Goal: Information Seeking & Learning: Learn about a topic

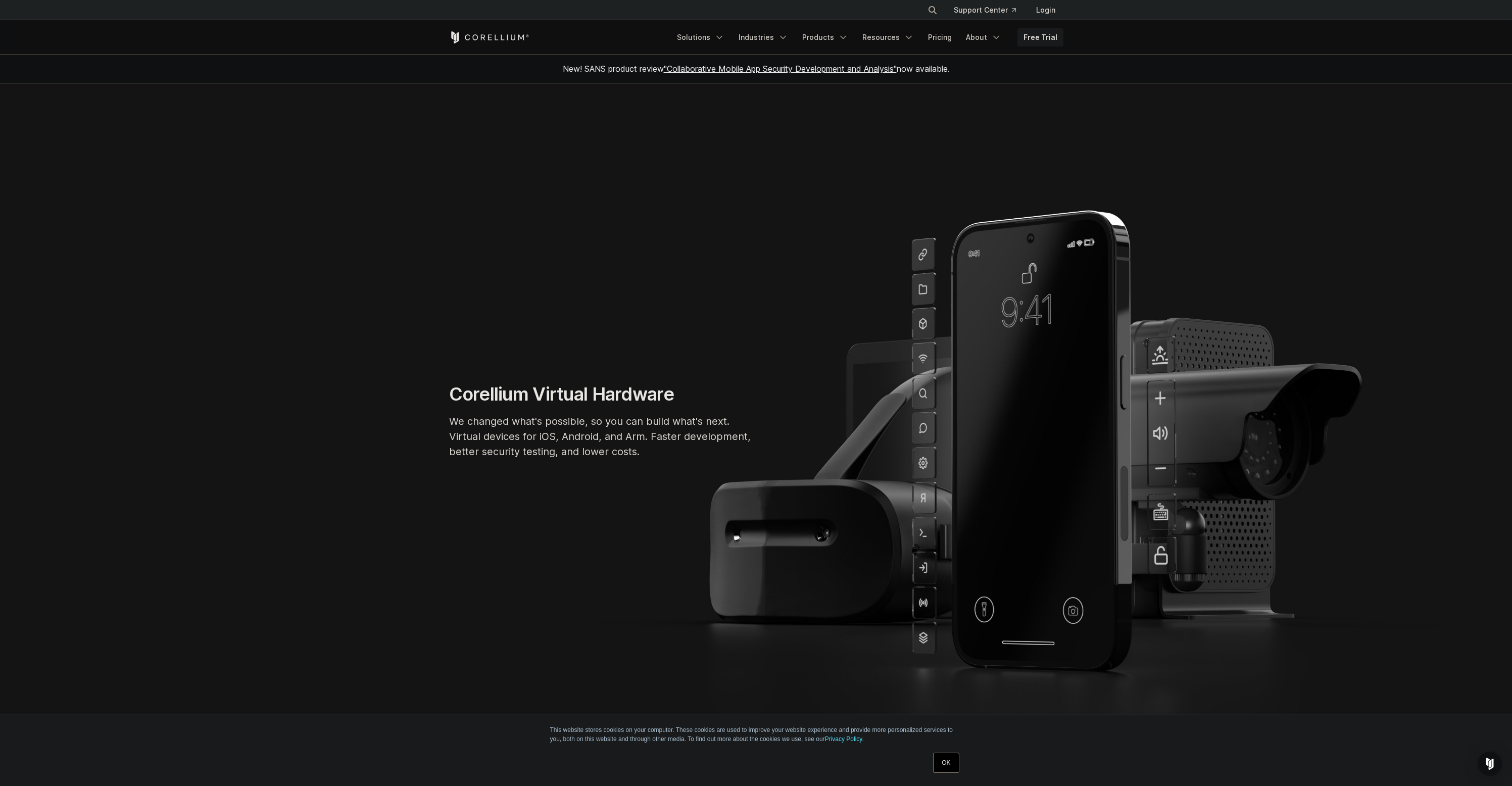
click at [593, 140] on section "Corellium Virtual Hardware We changed what's possible, so you can build what's …" at bounding box center [756, 425] width 1512 height 684
click at [1056, 38] on link "Free Trial" at bounding box center [1040, 38] width 46 height 18
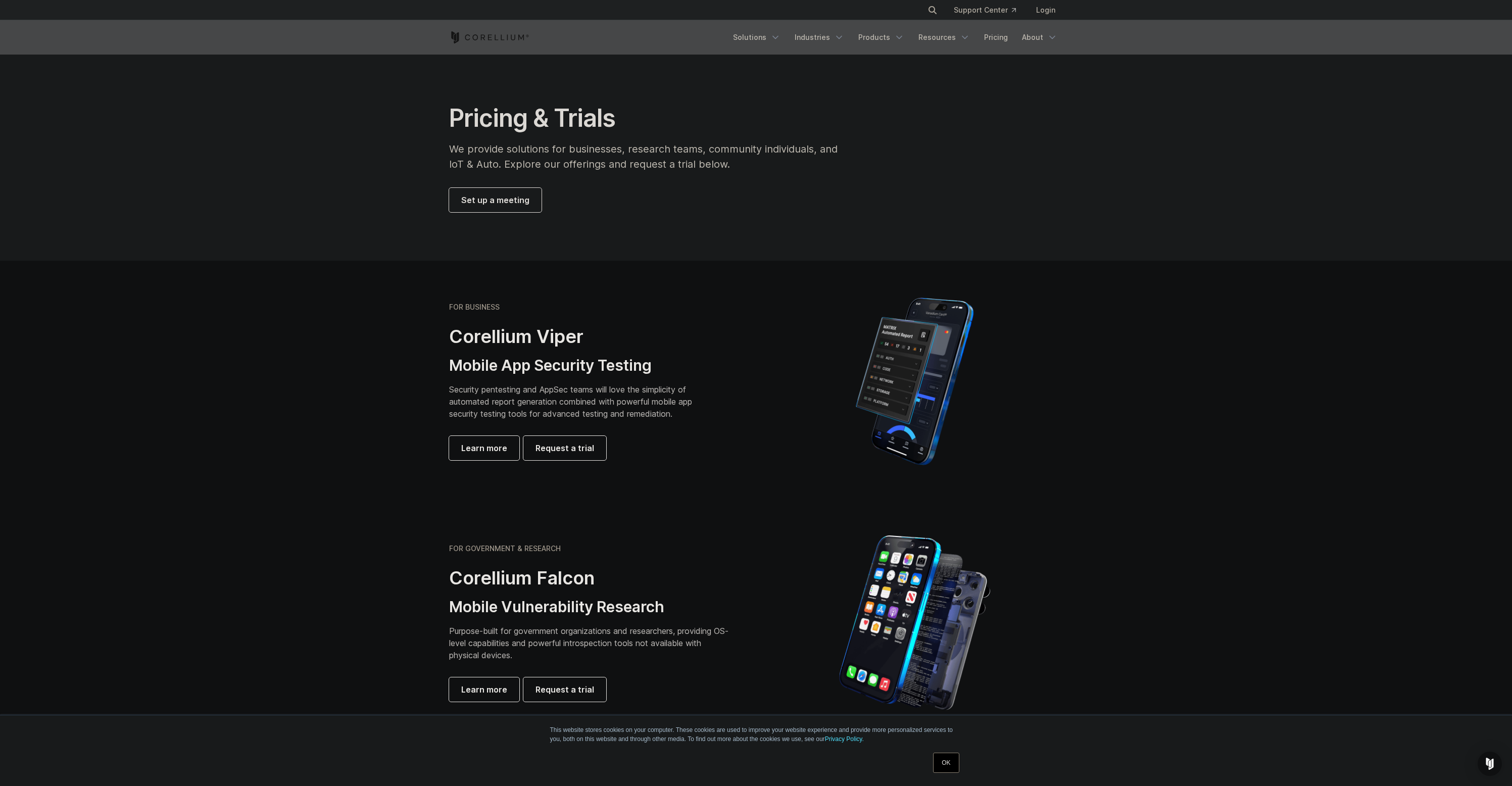
click at [653, 154] on p "We provide solutions for businesses, research teams, community individuals, and…" at bounding box center [650, 156] width 402 height 30
click at [662, 170] on p "We provide solutions for businesses, research teams, community individuals, and…" at bounding box center [650, 156] width 402 height 30
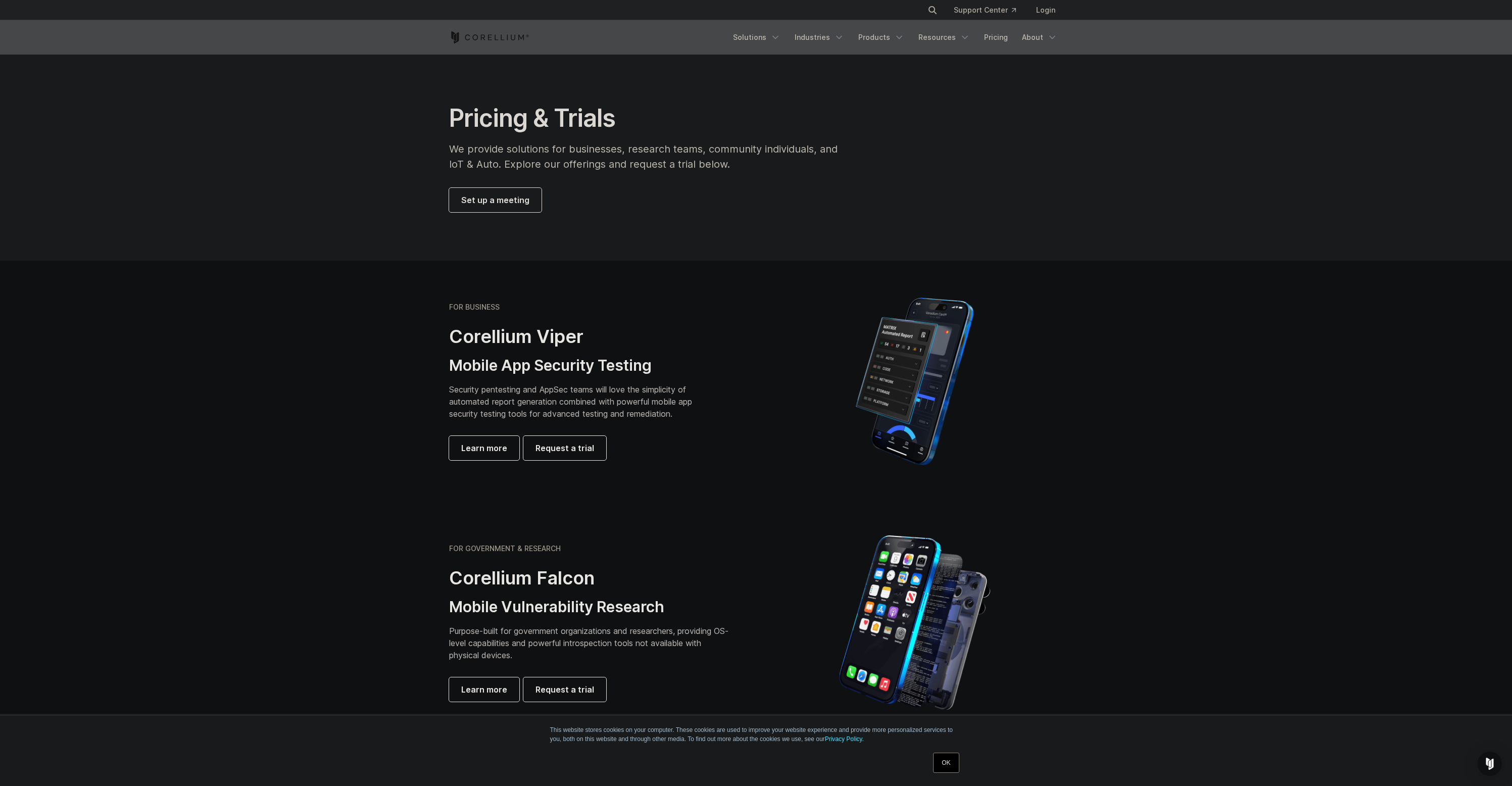
click at [662, 170] on p "We provide solutions for businesses, research teams, community individuals, and…" at bounding box center [650, 156] width 402 height 30
click at [629, 157] on p "We provide solutions for businesses, research teams, community individuals, and…" at bounding box center [650, 156] width 402 height 30
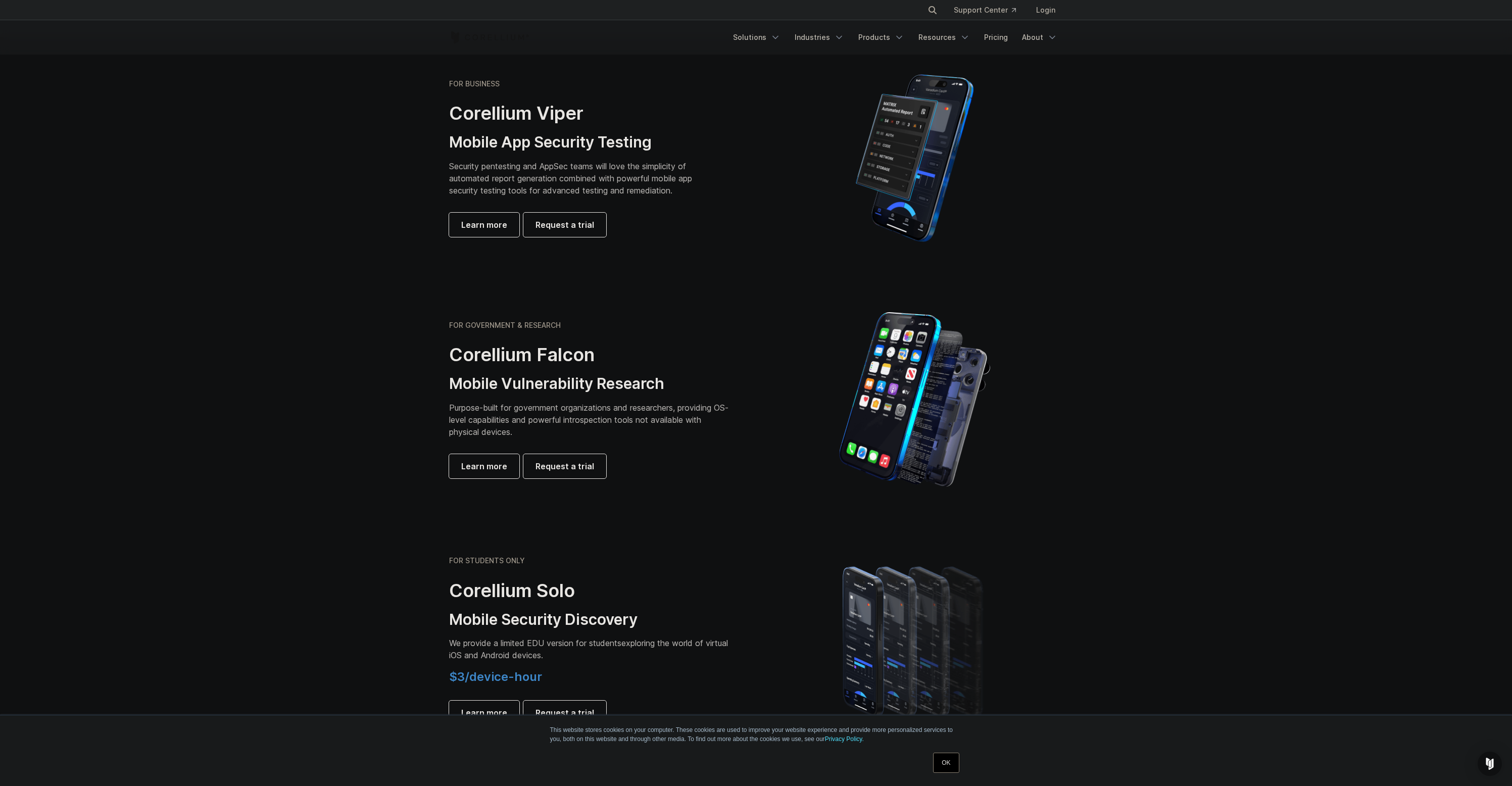
scroll to position [144, 0]
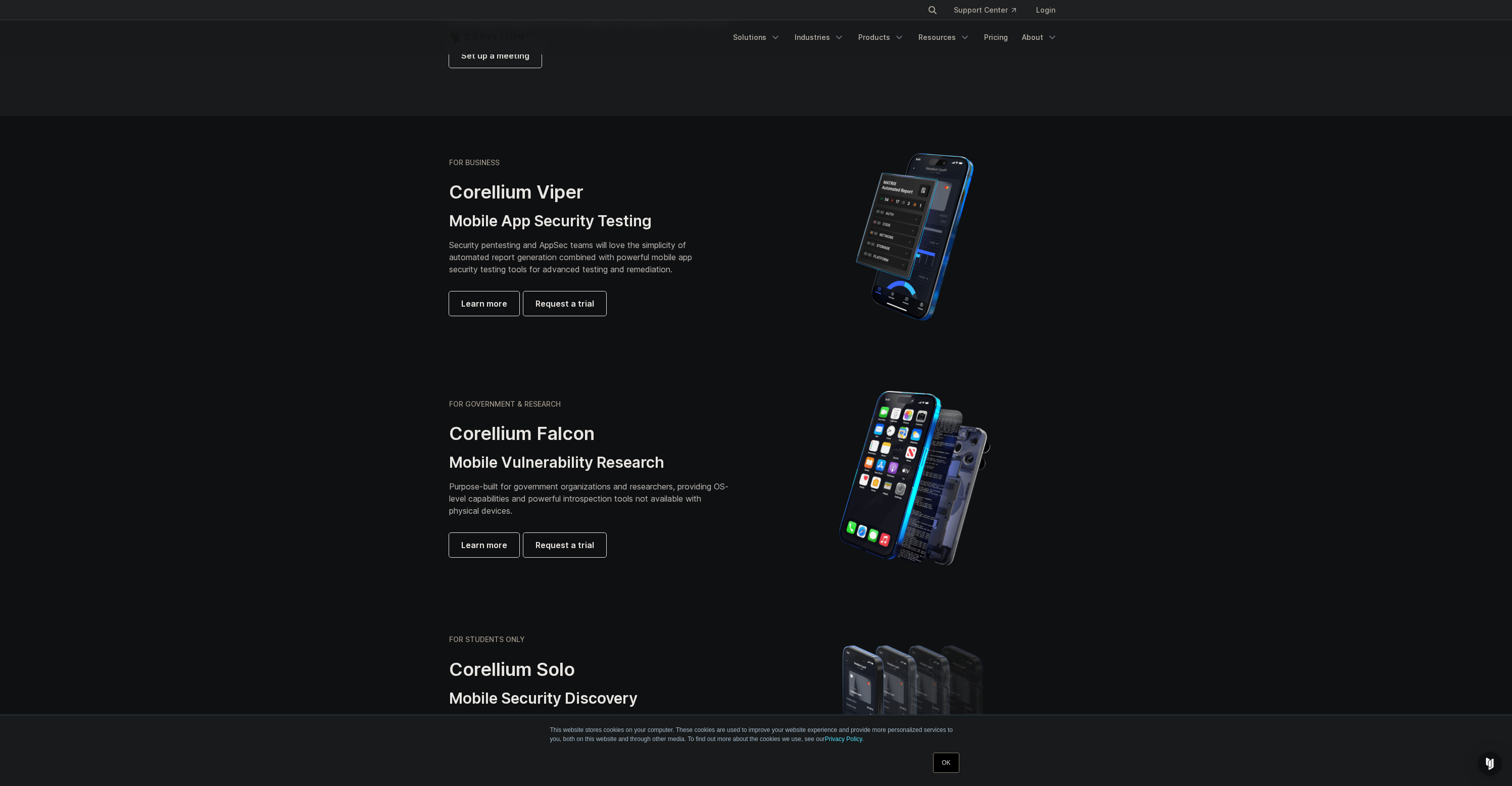
click at [646, 224] on h3 "Mobile App Security Testing" at bounding box center [578, 221] width 259 height 20
drag, startPoint x: 646, startPoint y: 224, endPoint x: 491, endPoint y: 211, distance: 155.5
click at [491, 211] on div "FOR BUSINESS Corellium Viper Mobile App Security Testing Security pentesting an…" at bounding box center [590, 237] width 283 height 158
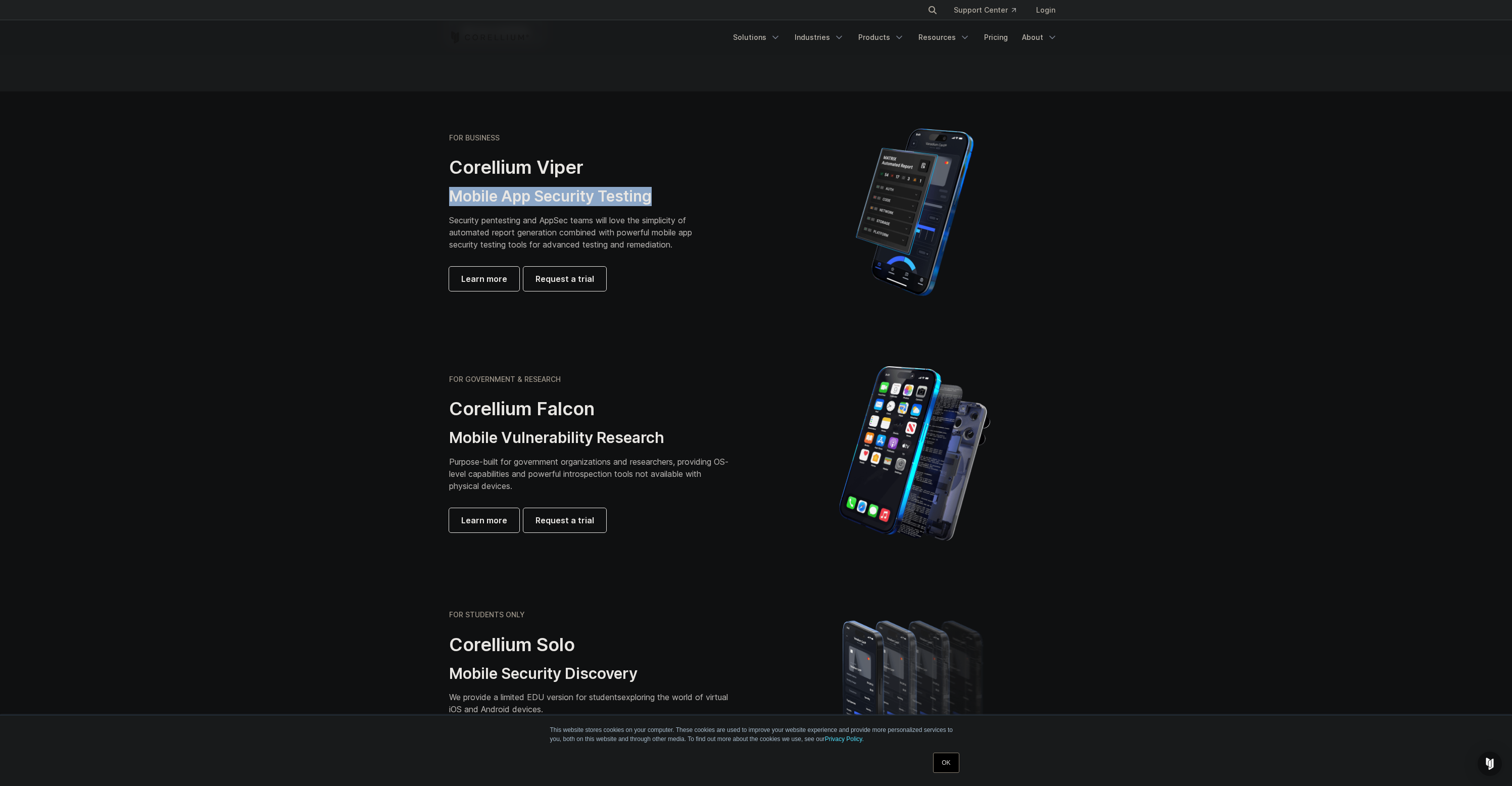
scroll to position [170, 0]
click at [505, 220] on p "Security pentesting and AppSec teams will love the simplicity of automated repo…" at bounding box center [578, 232] width 259 height 36
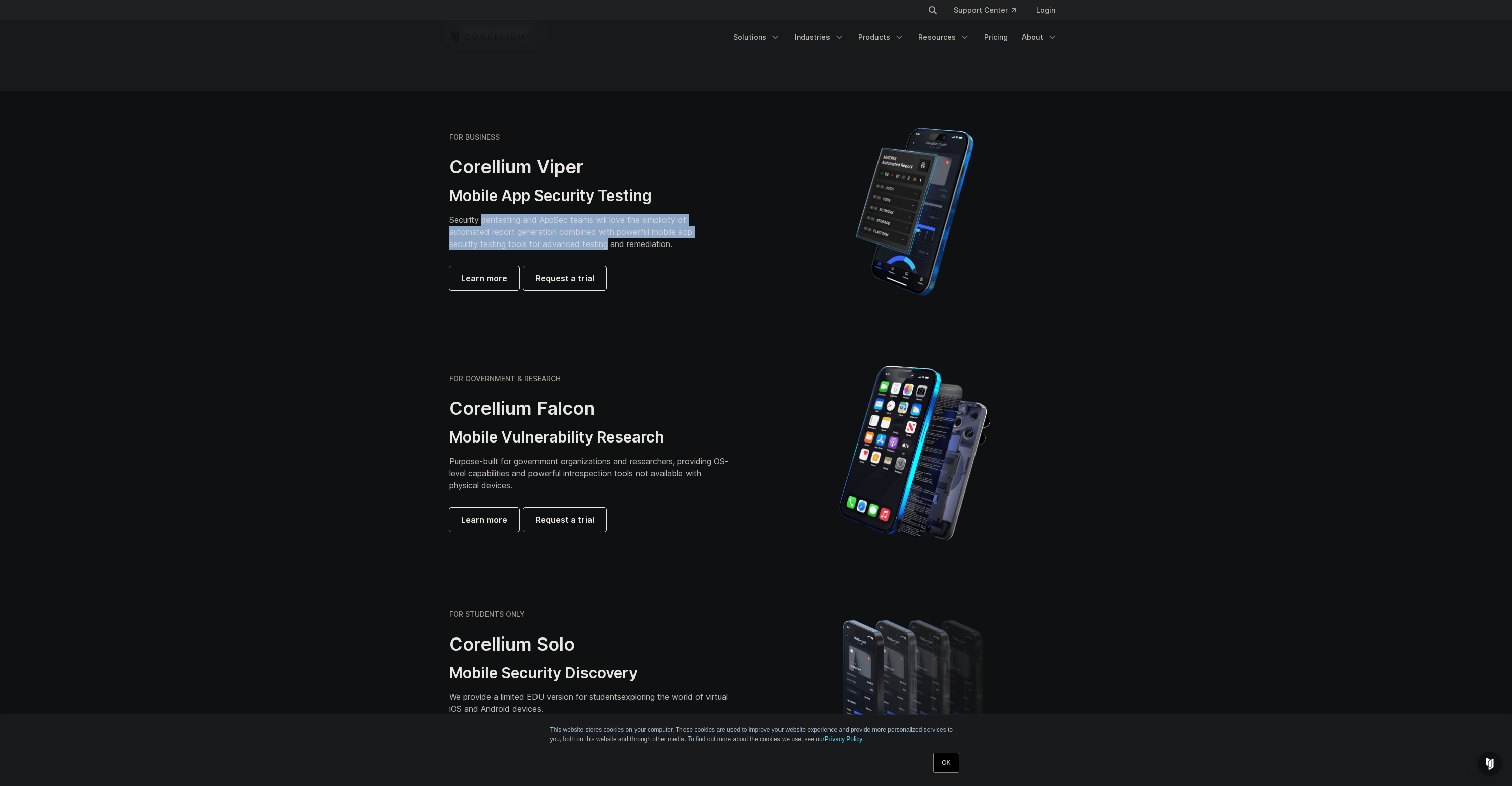
drag, startPoint x: 505, startPoint y: 220, endPoint x: 586, endPoint y: 243, distance: 84.2
click at [586, 243] on p "Security pentesting and AppSec teams will love the simplicity of automated repo…" at bounding box center [578, 232] width 259 height 36
drag, startPoint x: 719, startPoint y: 319, endPoint x: 663, endPoint y: 312, distance: 56.4
click at [716, 318] on section "FOR BUSINESS Corellium Viper Mobile App Security Testing Security pentesting an…" at bounding box center [756, 212] width 1512 height 242
click at [477, 278] on span "Learn more" at bounding box center [483, 279] width 46 height 12
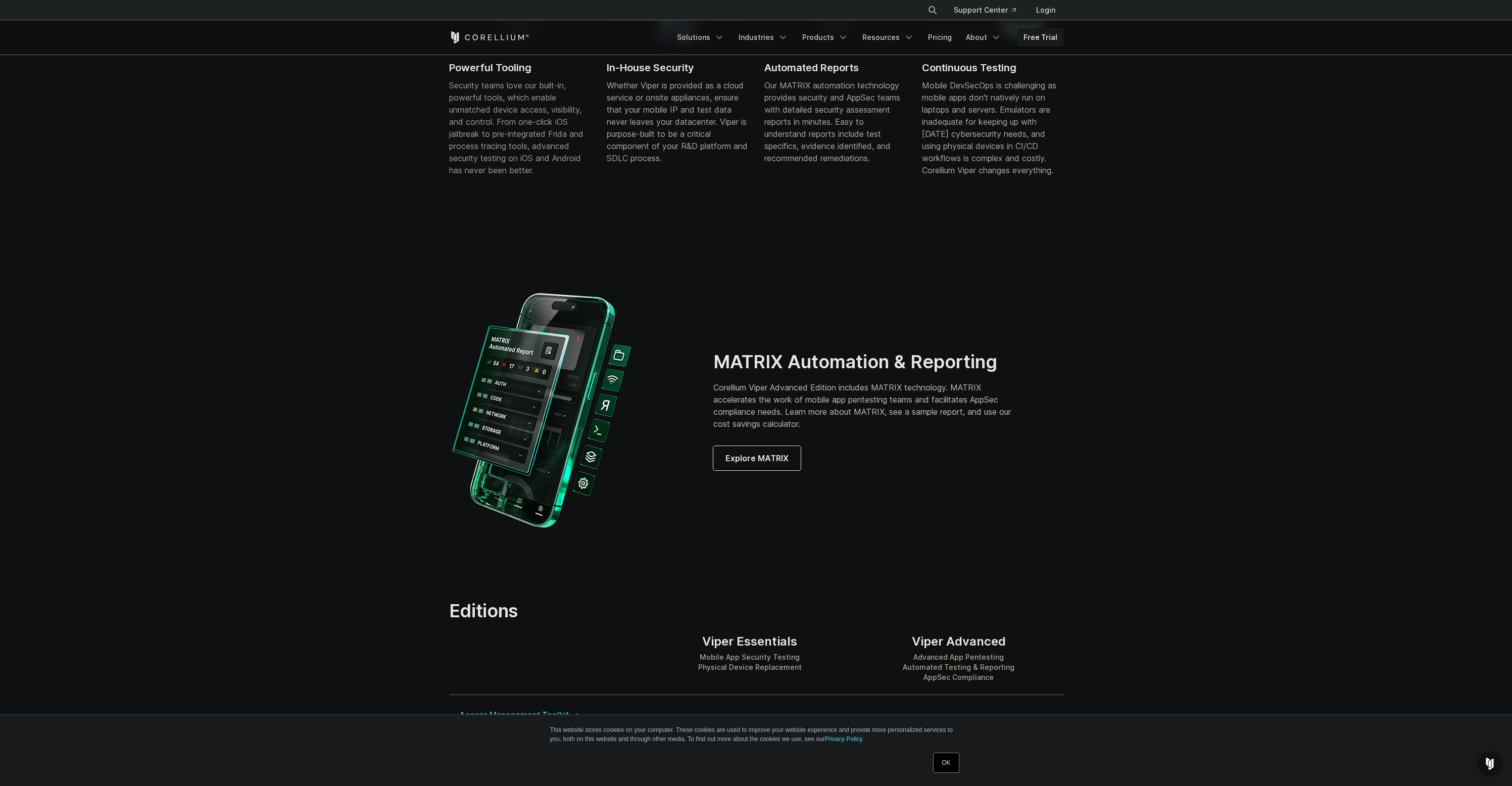
scroll to position [780, 0]
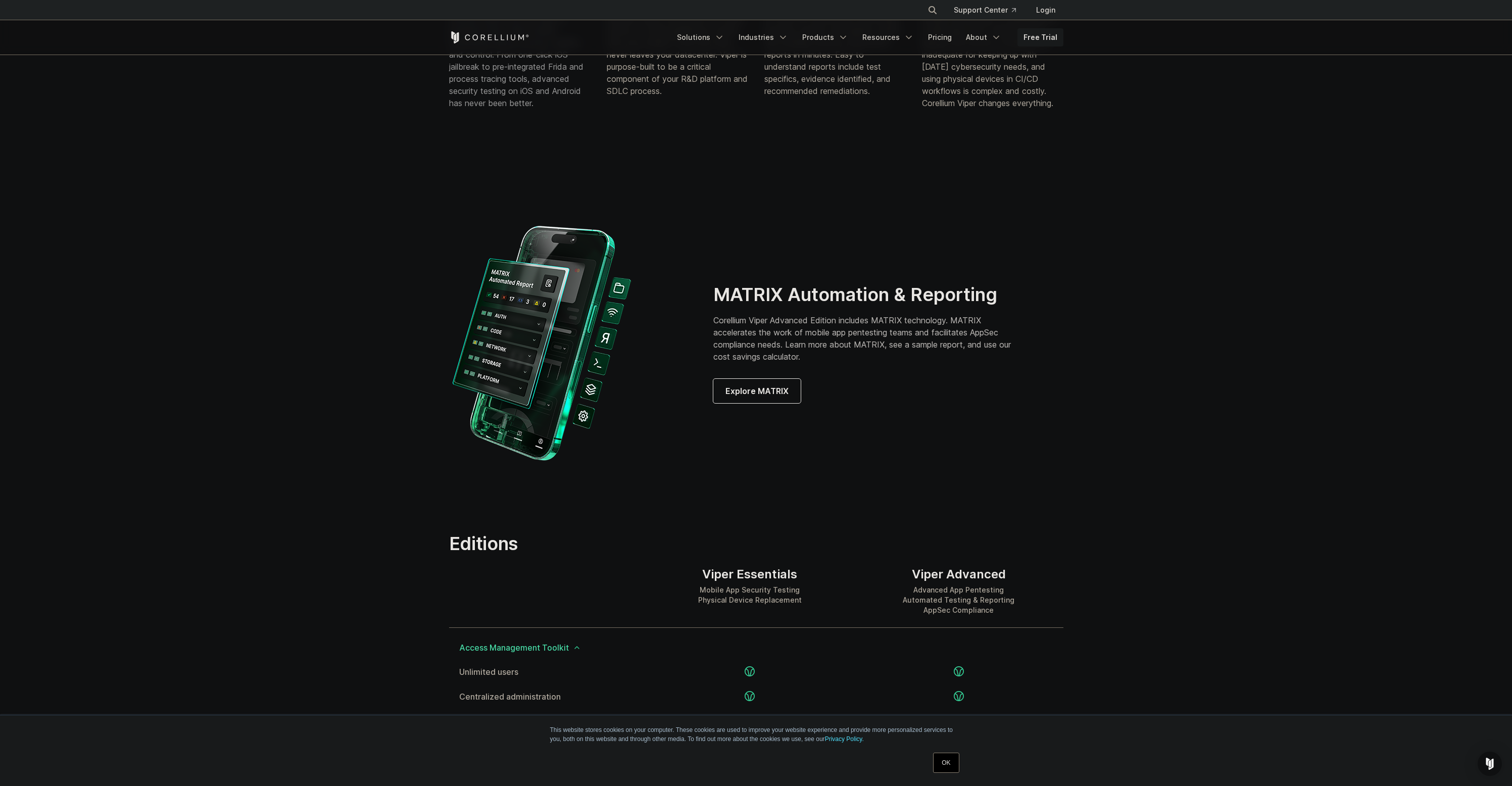
click at [848, 294] on h2 "MATRIX Automation & Reporting" at bounding box center [869, 295] width 312 height 23
drag, startPoint x: 848, startPoint y: 294, endPoint x: 890, endPoint y: 296, distance: 42.0
click at [890, 296] on h2 "MATRIX Automation & Reporting" at bounding box center [869, 295] width 312 height 23
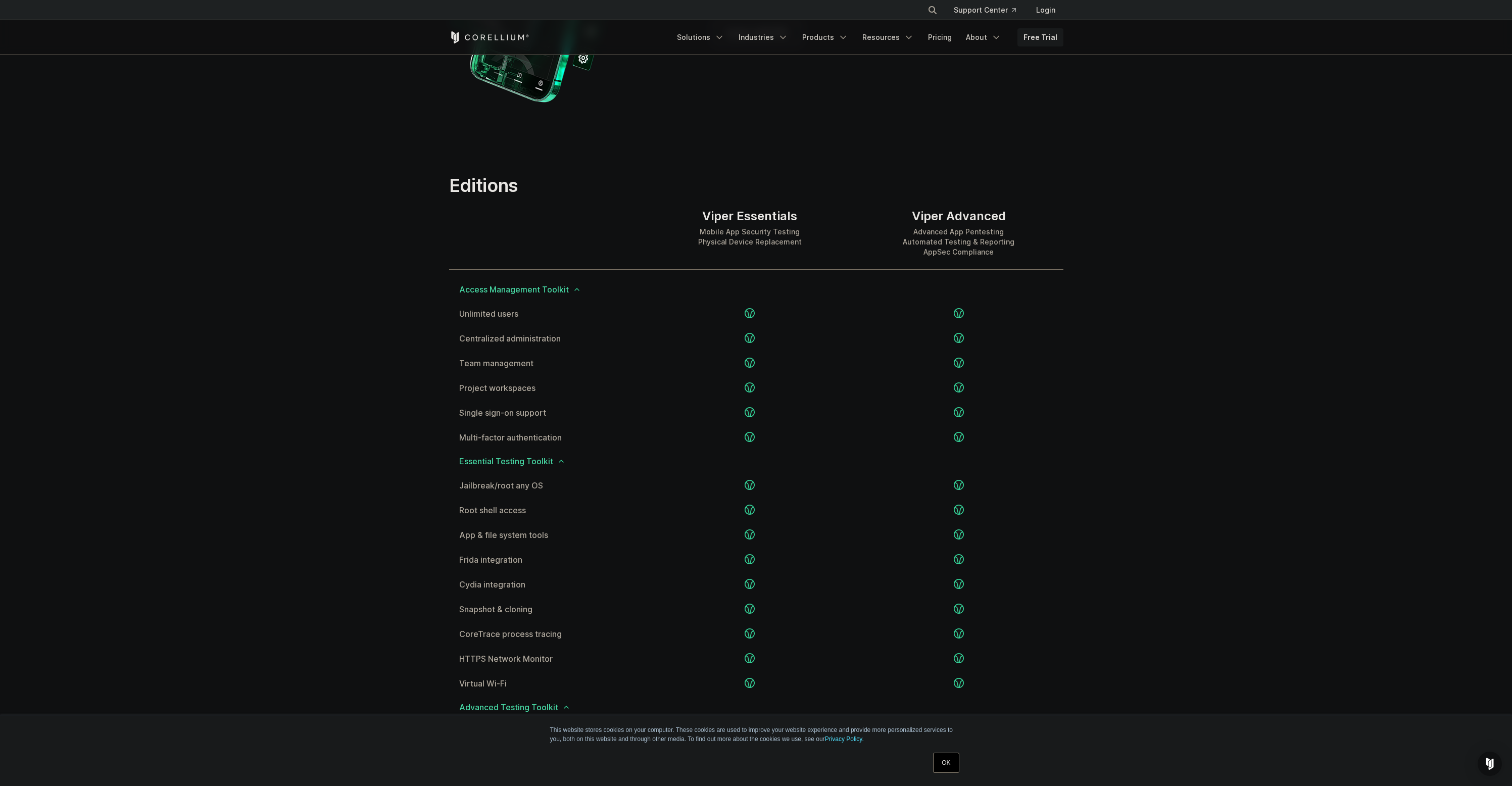
scroll to position [1146, 0]
click at [770, 218] on div "Viper Essentials Mobile App Security Testing Physical Device Replacement" at bounding box center [750, 221] width 104 height 38
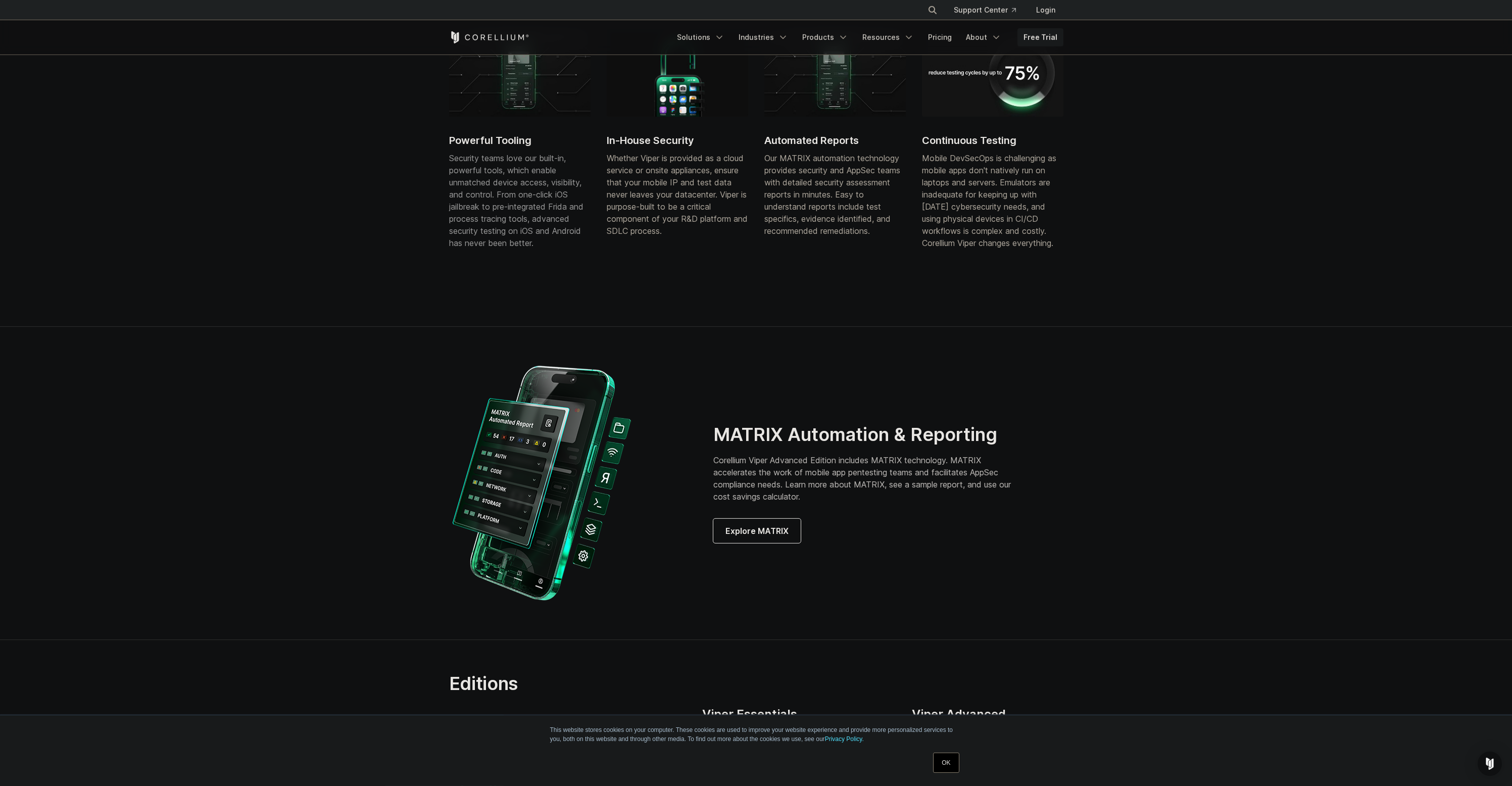
scroll to position [935, 0]
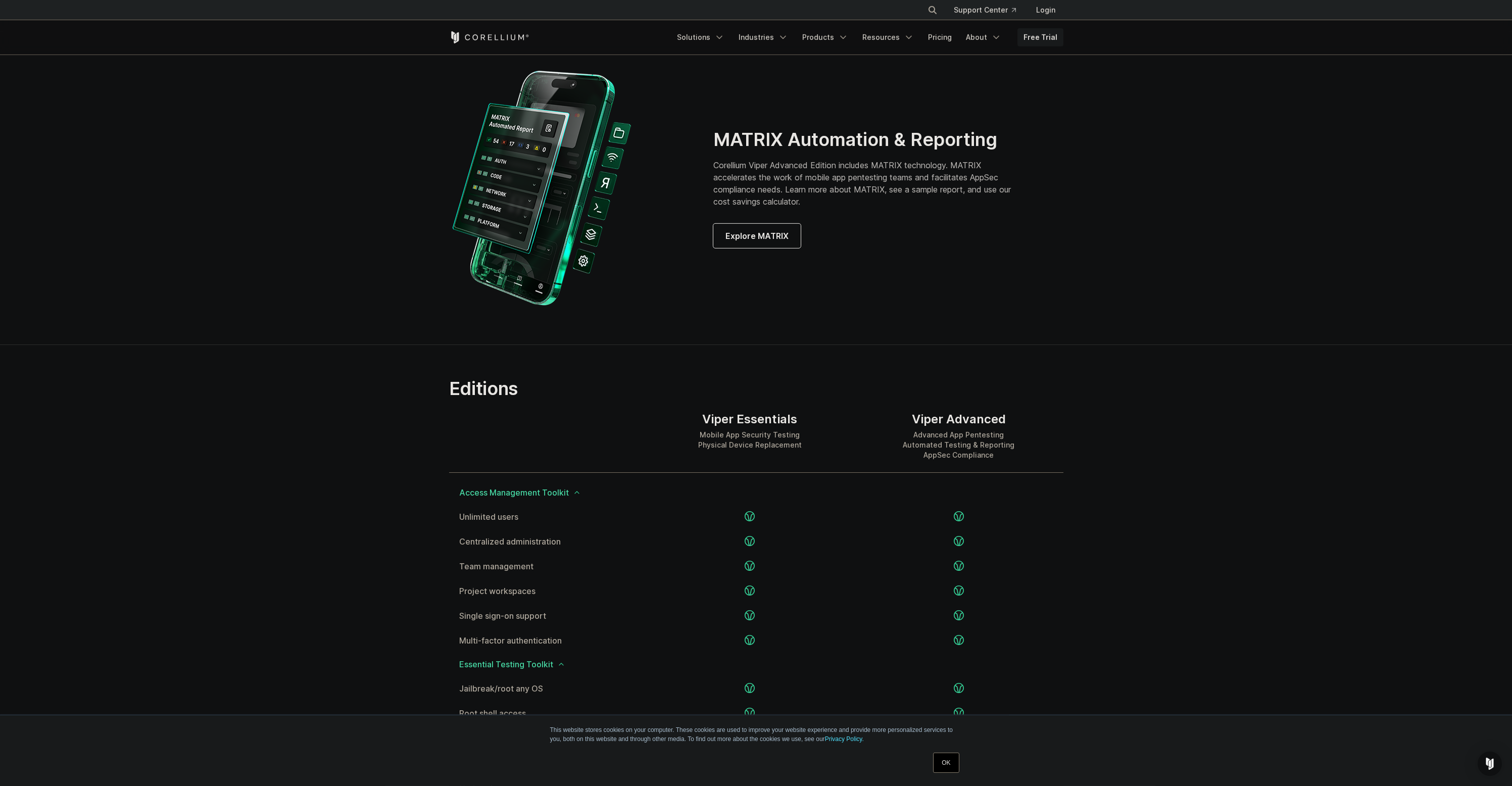
click at [776, 447] on div "Mobile App Security Testing Physical Device Replacement" at bounding box center [750, 440] width 104 height 20
click at [794, 447] on div "Mobile App Security Testing Physical Device Replacement" at bounding box center [750, 440] width 104 height 20
click at [794, 446] on div "Mobile App Security Testing Physical Device Replacement" at bounding box center [750, 440] width 104 height 20
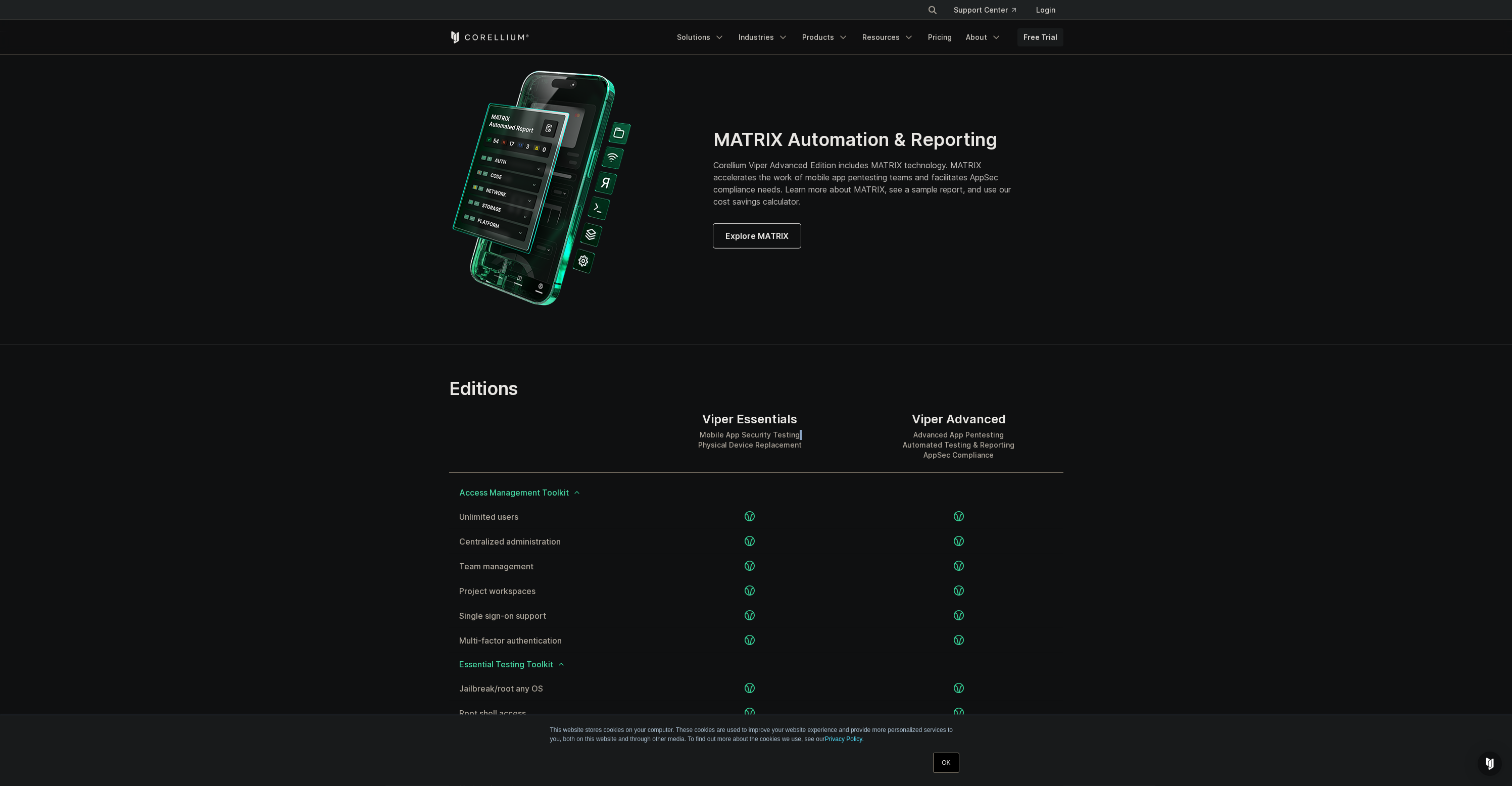
click at [794, 447] on div "Mobile App Security Testing Physical Device Replacement" at bounding box center [750, 440] width 104 height 20
click at [792, 440] on div "Mobile App Security Testing Physical Device Replacement" at bounding box center [750, 440] width 104 height 20
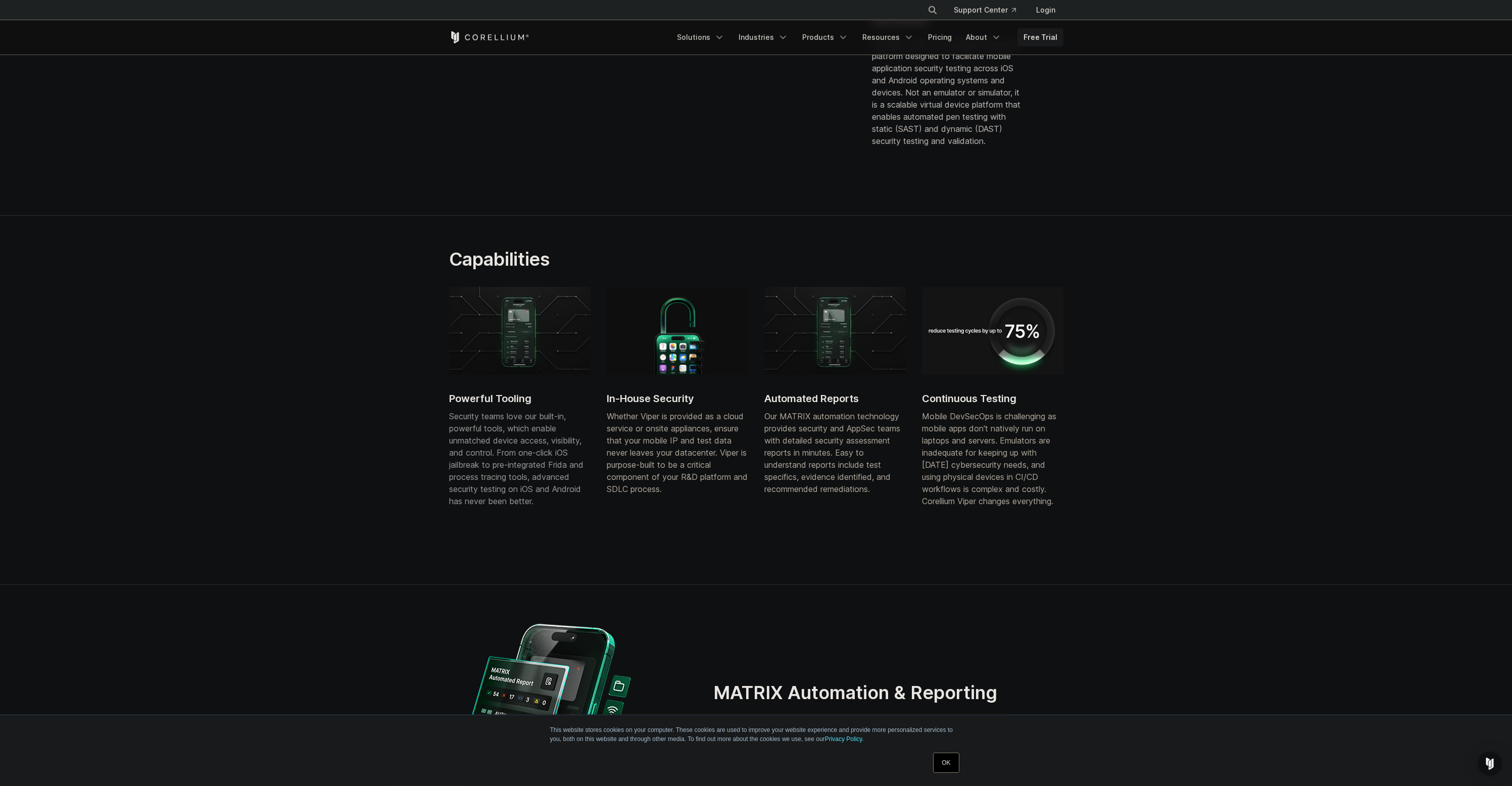
scroll to position [0, 0]
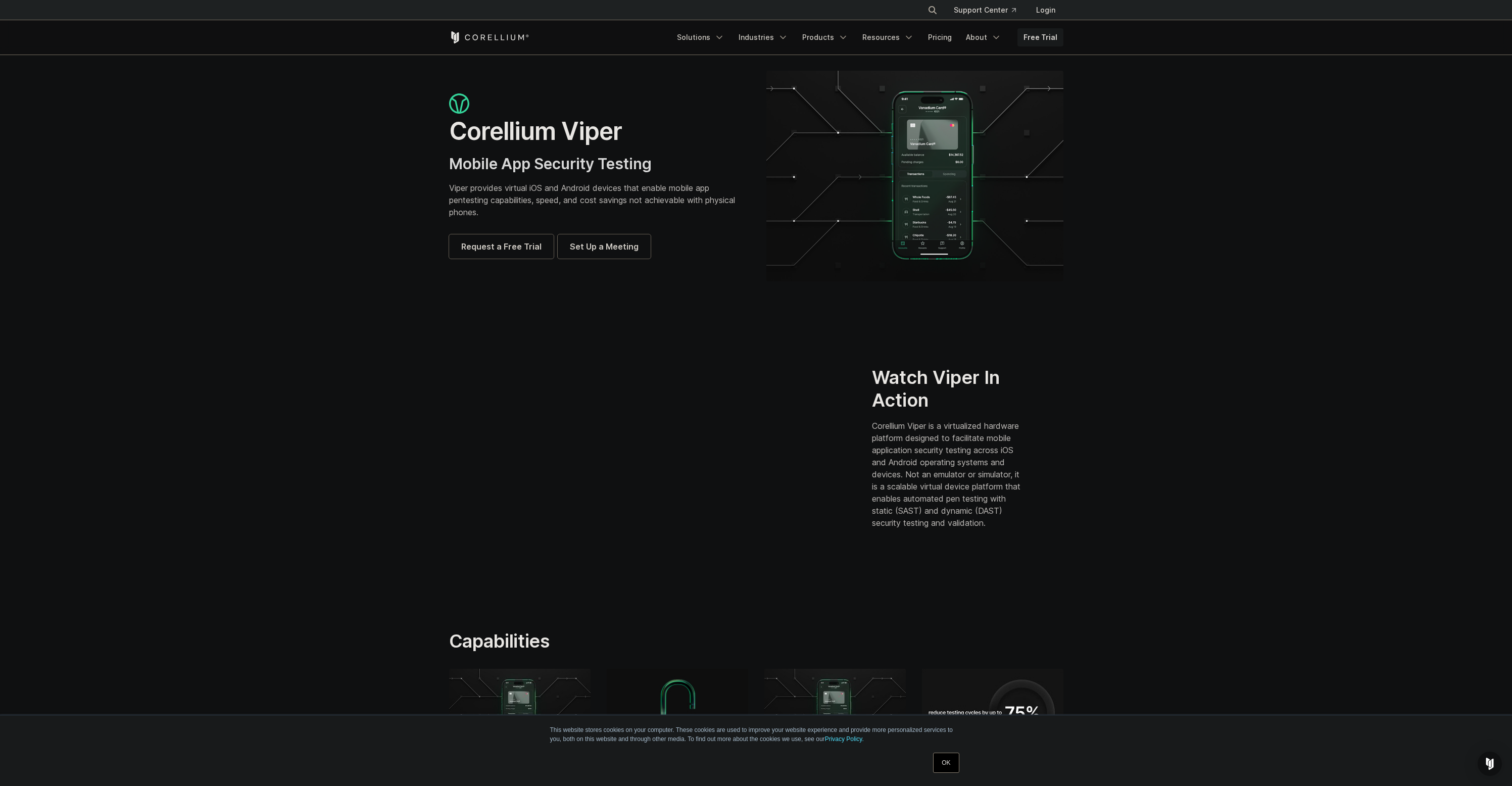
click at [622, 188] on p "Viper provides virtual iOS and Android devices that enable mobile app pentestin…" at bounding box center [598, 200] width 297 height 36
click at [622, 203] on p "Viper provides virtual iOS and Android devices that enable mobile app pentestin…" at bounding box center [598, 200] width 297 height 36
drag, startPoint x: 605, startPoint y: 151, endPoint x: 537, endPoint y: 220, distance: 96.9
click at [605, 152] on div "Corellium Viper Mobile App Security Testing Viper provides virtual iOS and Andr…" at bounding box center [598, 176] width 297 height 165
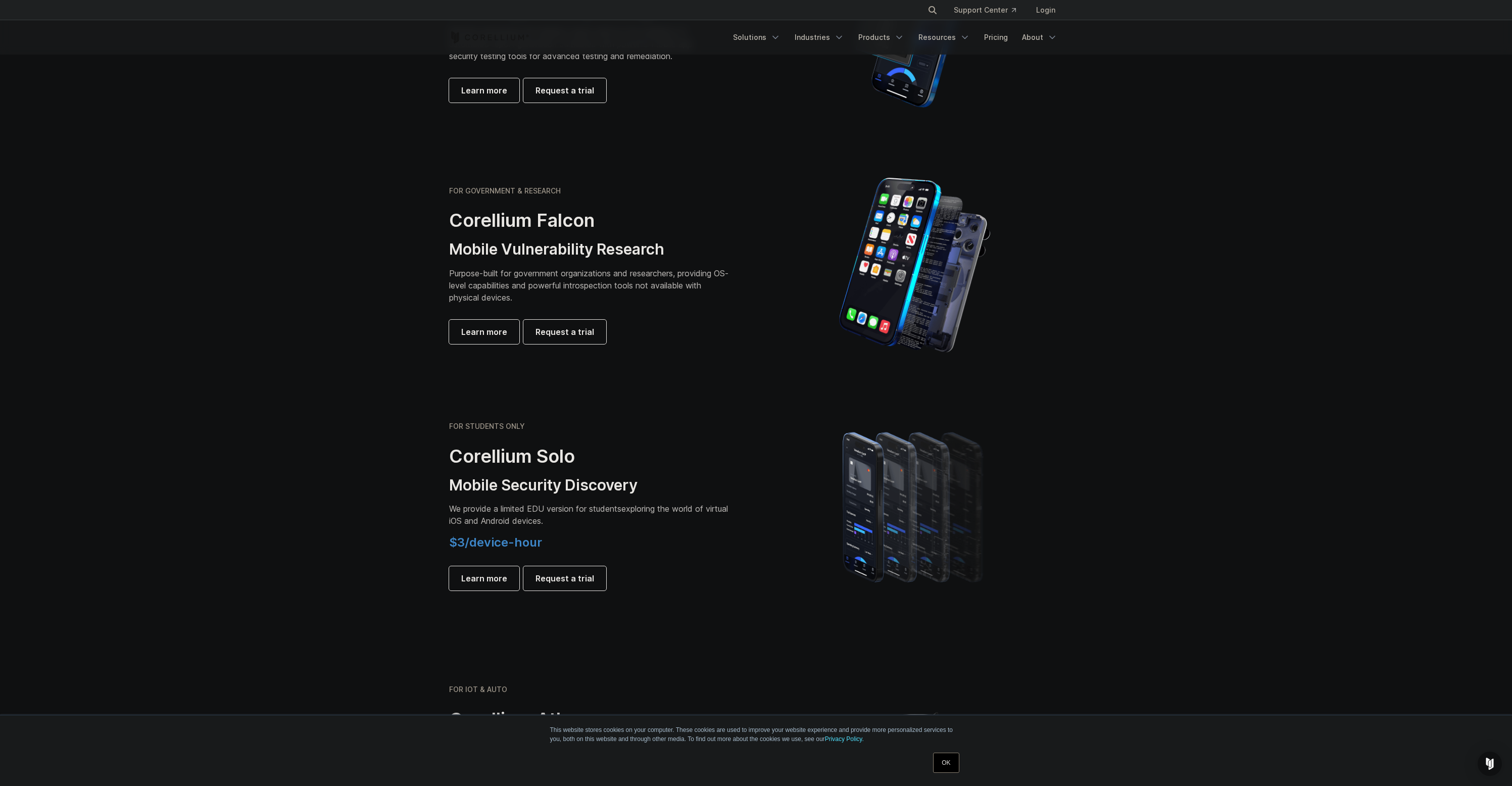
scroll to position [480, 0]
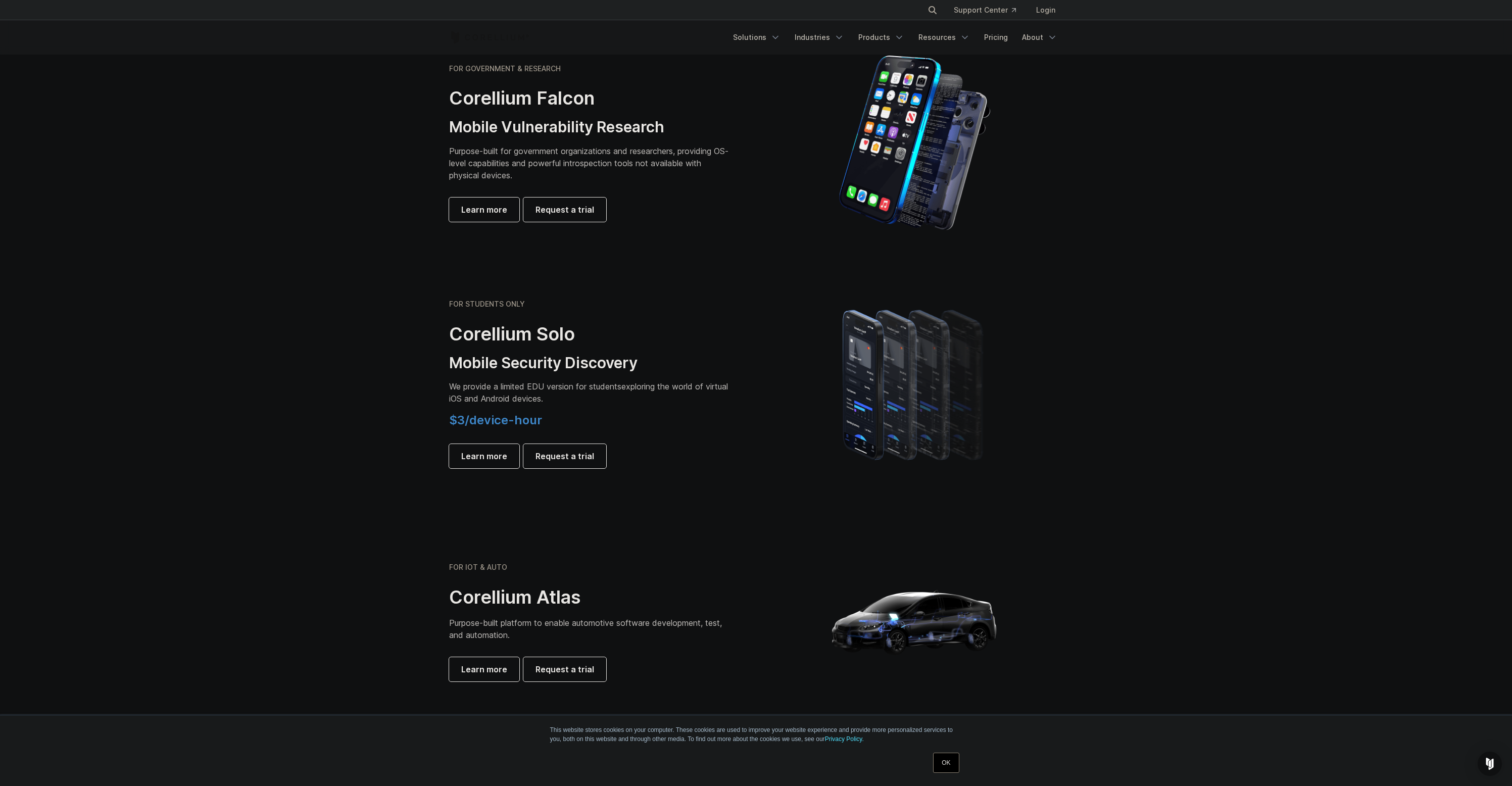
click at [630, 364] on h3 "Mobile Security Discovery" at bounding box center [590, 363] width 283 height 20
drag, startPoint x: 630, startPoint y: 364, endPoint x: 505, endPoint y: 348, distance: 126.0
click at [488, 354] on h3 "Mobile Security Discovery" at bounding box center [590, 363] width 283 height 20
click at [503, 330] on h2 "Corellium Solo" at bounding box center [590, 334] width 283 height 23
click at [550, 333] on h2 "Corellium Solo" at bounding box center [590, 334] width 283 height 23
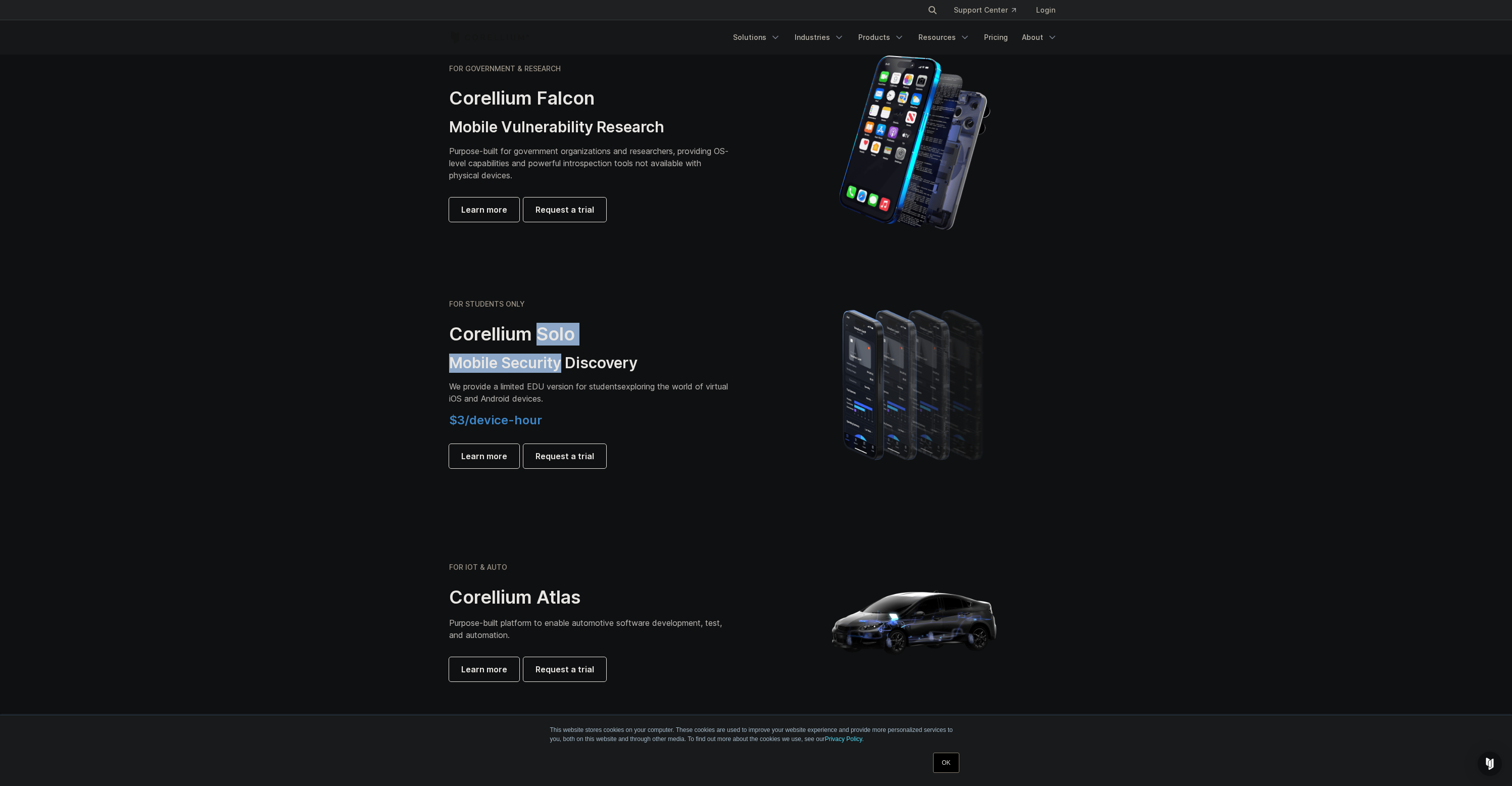
drag, startPoint x: 550, startPoint y: 333, endPoint x: 562, endPoint y: 392, distance: 60.2
click at [544, 360] on div "FOR STUDENTS ONLY Corellium Solo Mobile Security Discovery We provide a limited…" at bounding box center [590, 384] width 283 height 169
click at [617, 389] on span "We provide a limited EDU version for students" at bounding box center [535, 386] width 173 height 10
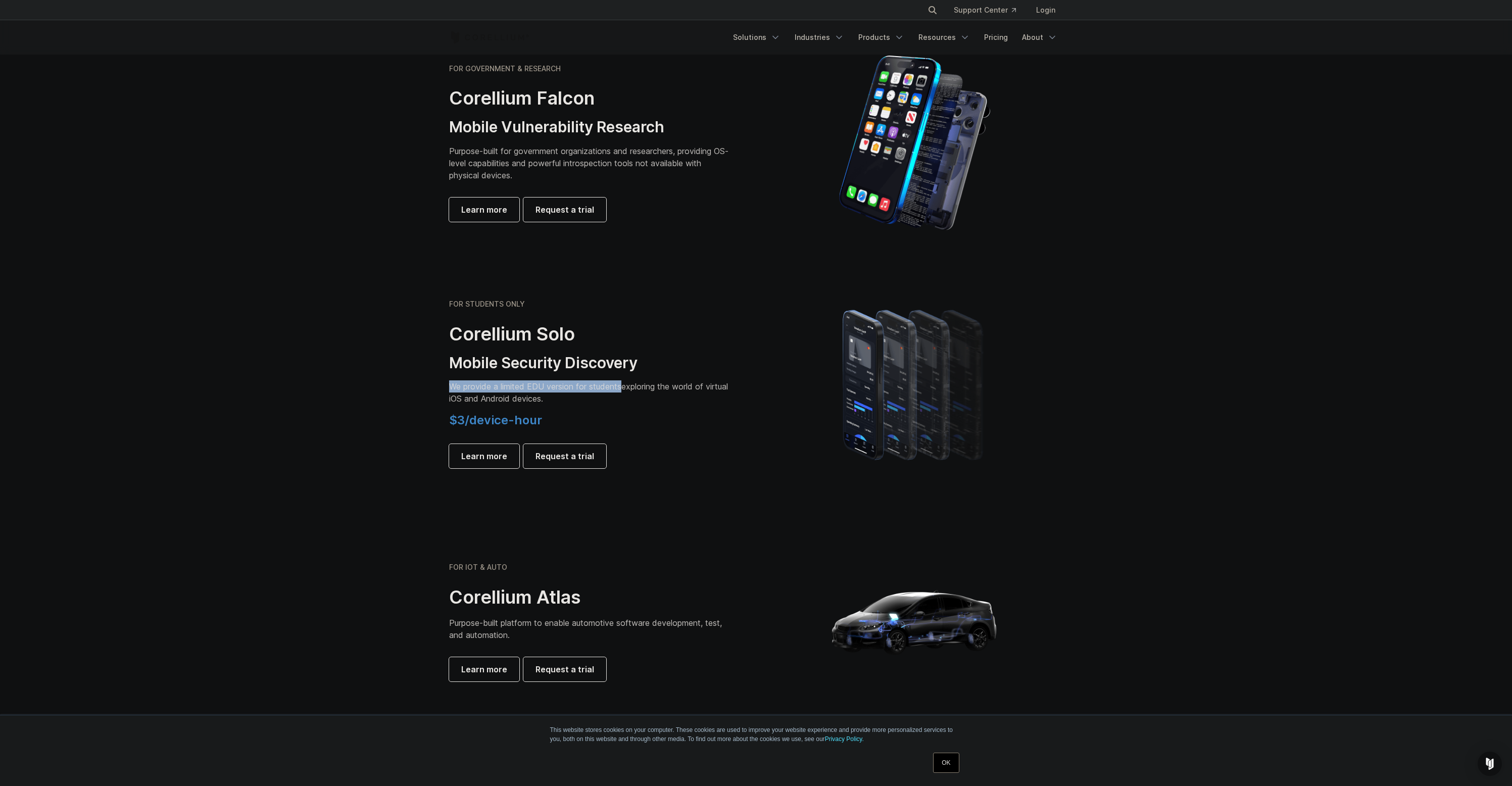
click at [509, 402] on p "We provide a limited EDU version for students exploring the world of virtual iO…" at bounding box center [590, 393] width 283 height 24
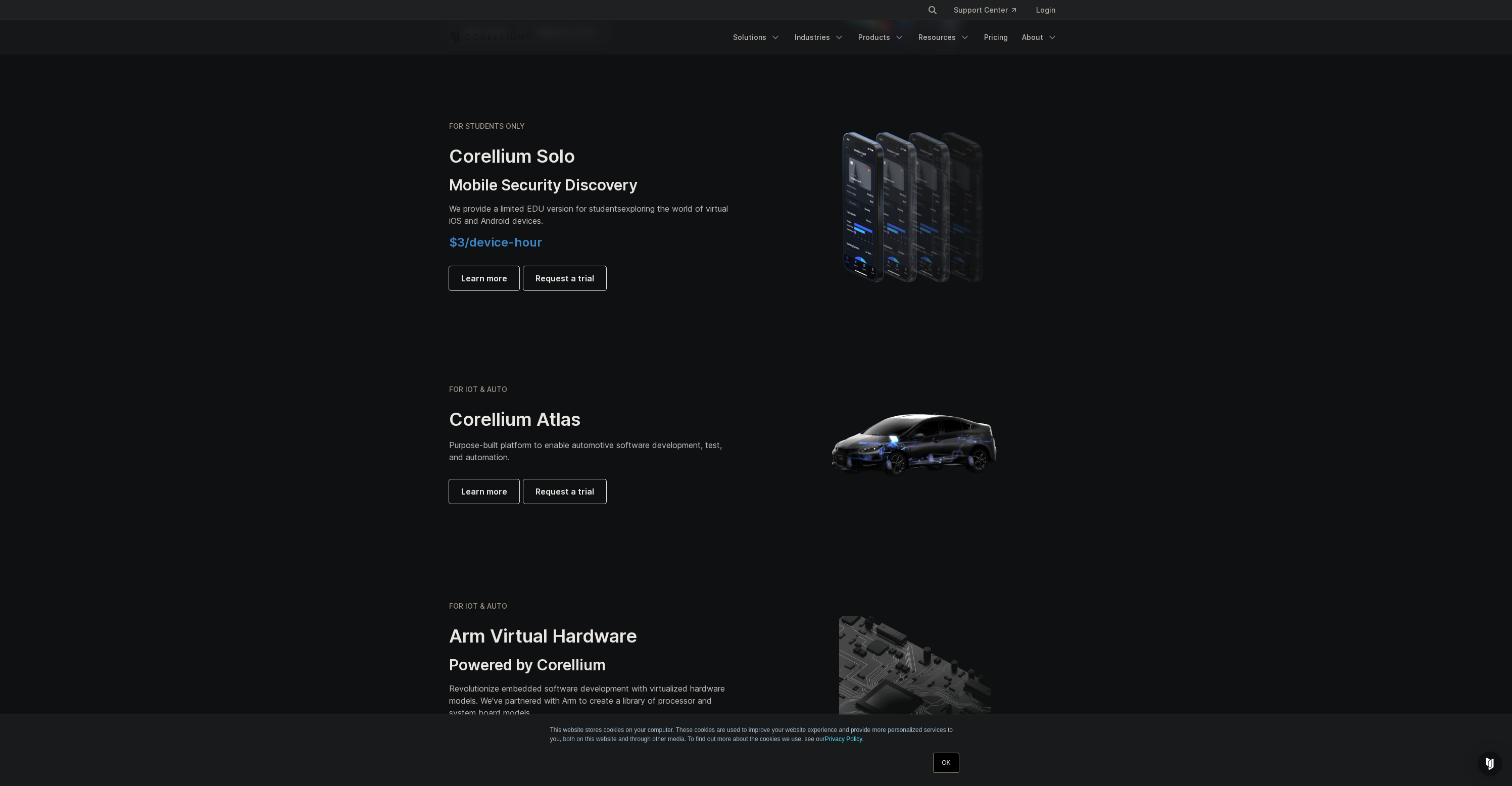
scroll to position [679, 0]
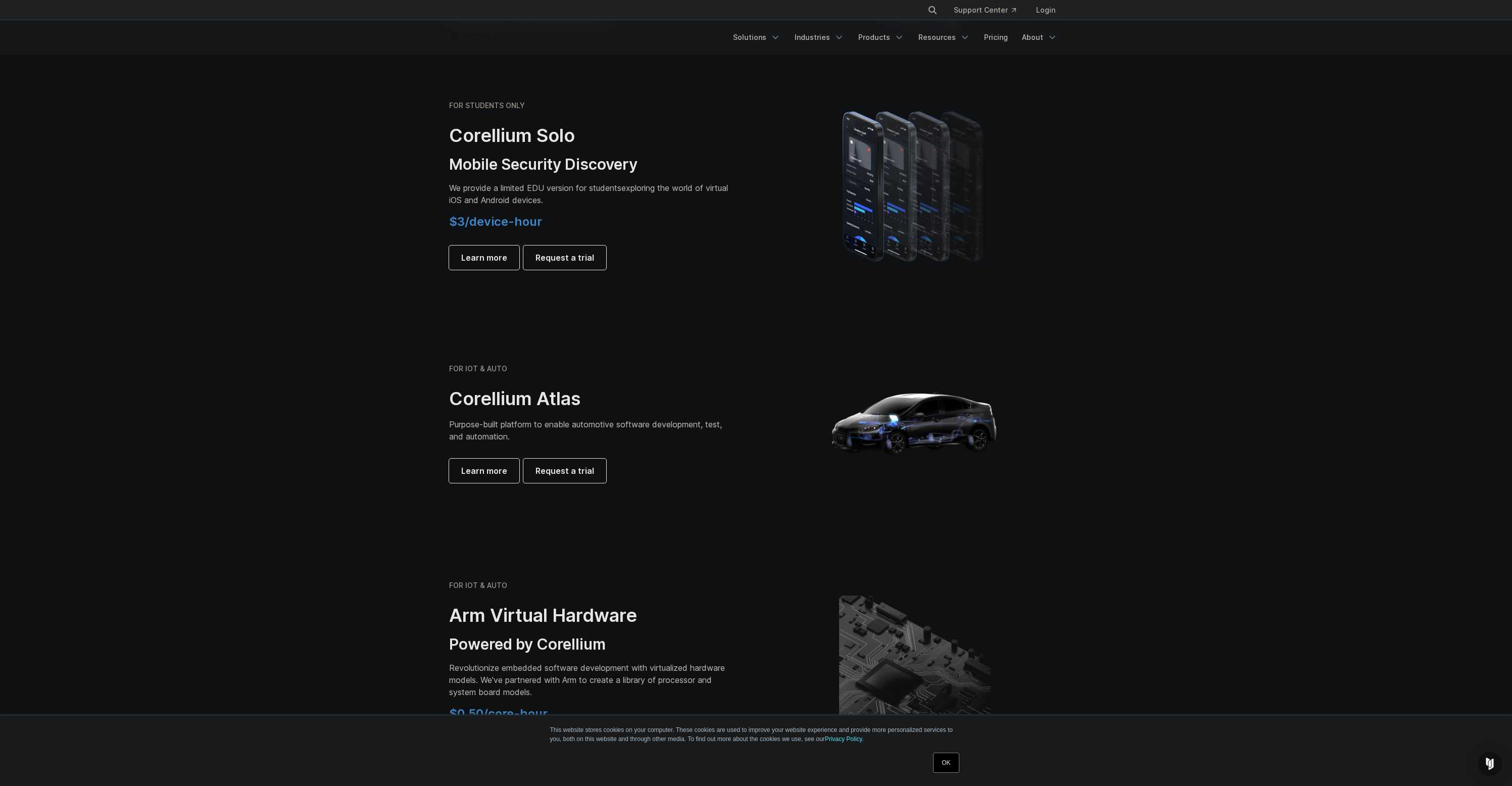
click at [489, 424] on span "Purpose-built platform to enable automotive software development, test, and aut…" at bounding box center [585, 431] width 273 height 23
drag, startPoint x: 495, startPoint y: 425, endPoint x: 483, endPoint y: 430, distance: 13.0
click at [453, 433] on span "Purpose-built platform to enable automotive software development, test, and aut…" at bounding box center [585, 431] width 273 height 23
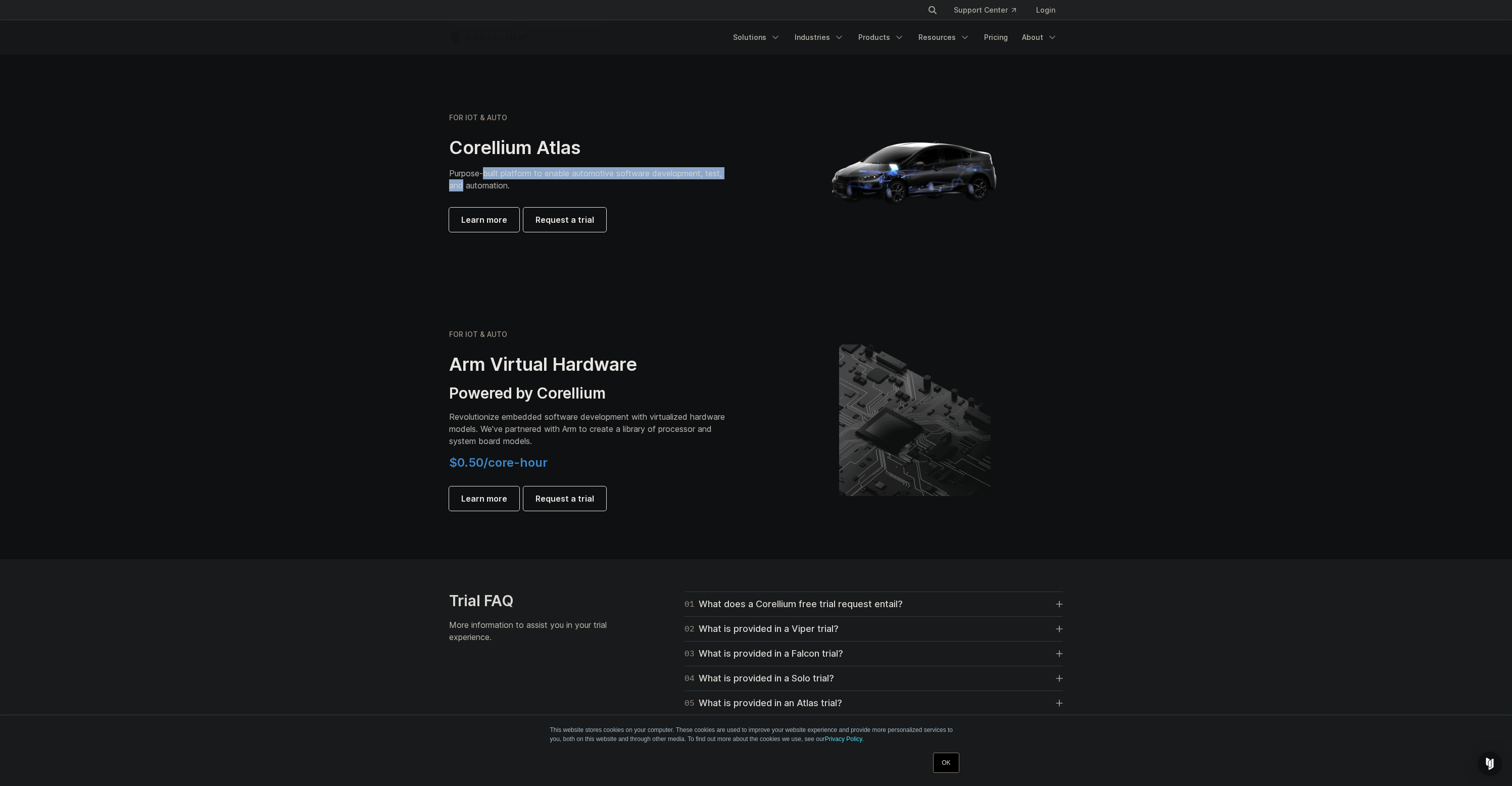
scroll to position [964, 0]
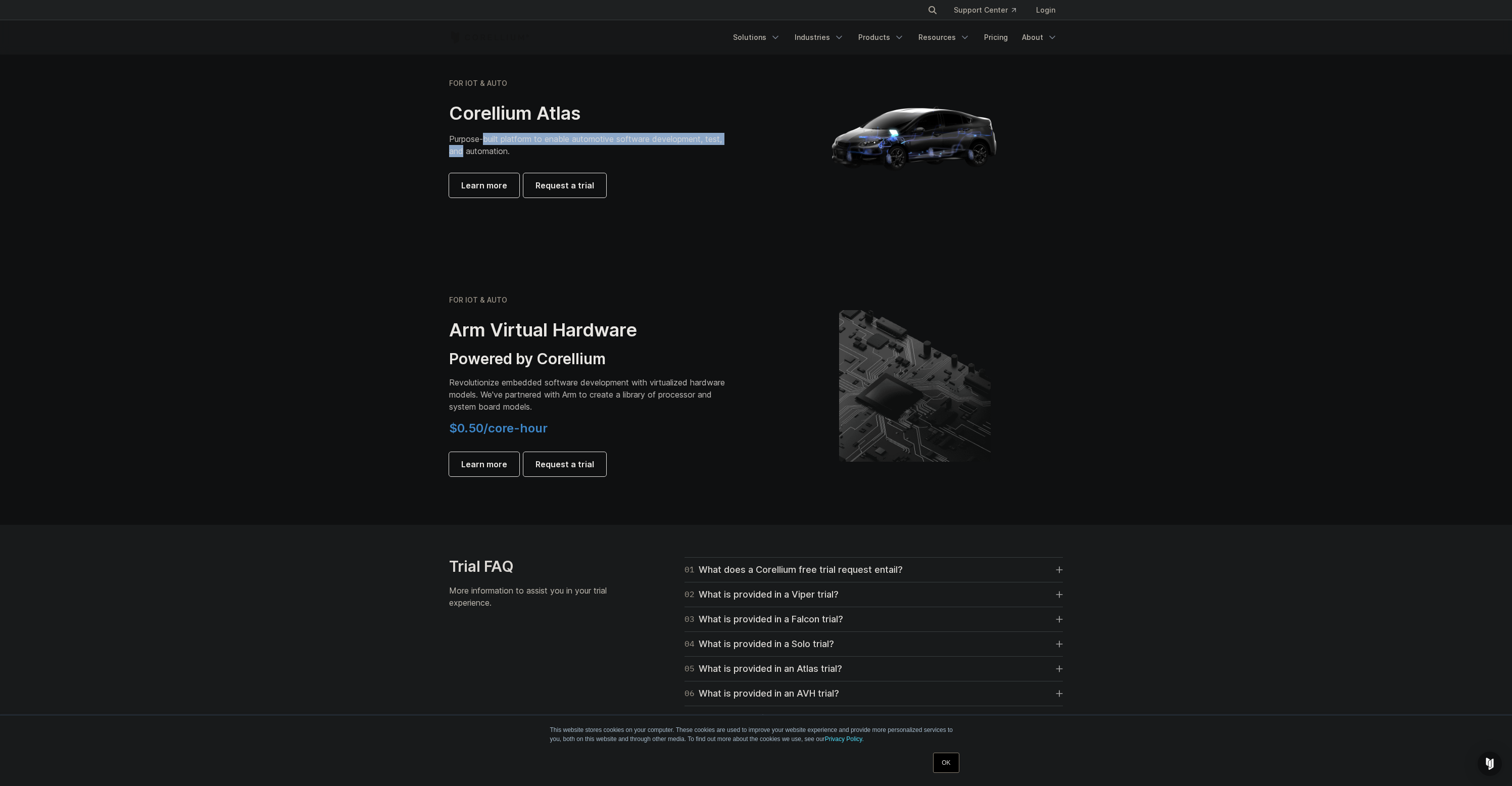
click at [616, 386] on p "Revolutionize embedded software development with virtualized hardware models. W…" at bounding box center [590, 394] width 283 height 36
click at [624, 387] on p "Revolutionize embedded software development with virtualized hardware models. W…" at bounding box center [590, 394] width 283 height 36
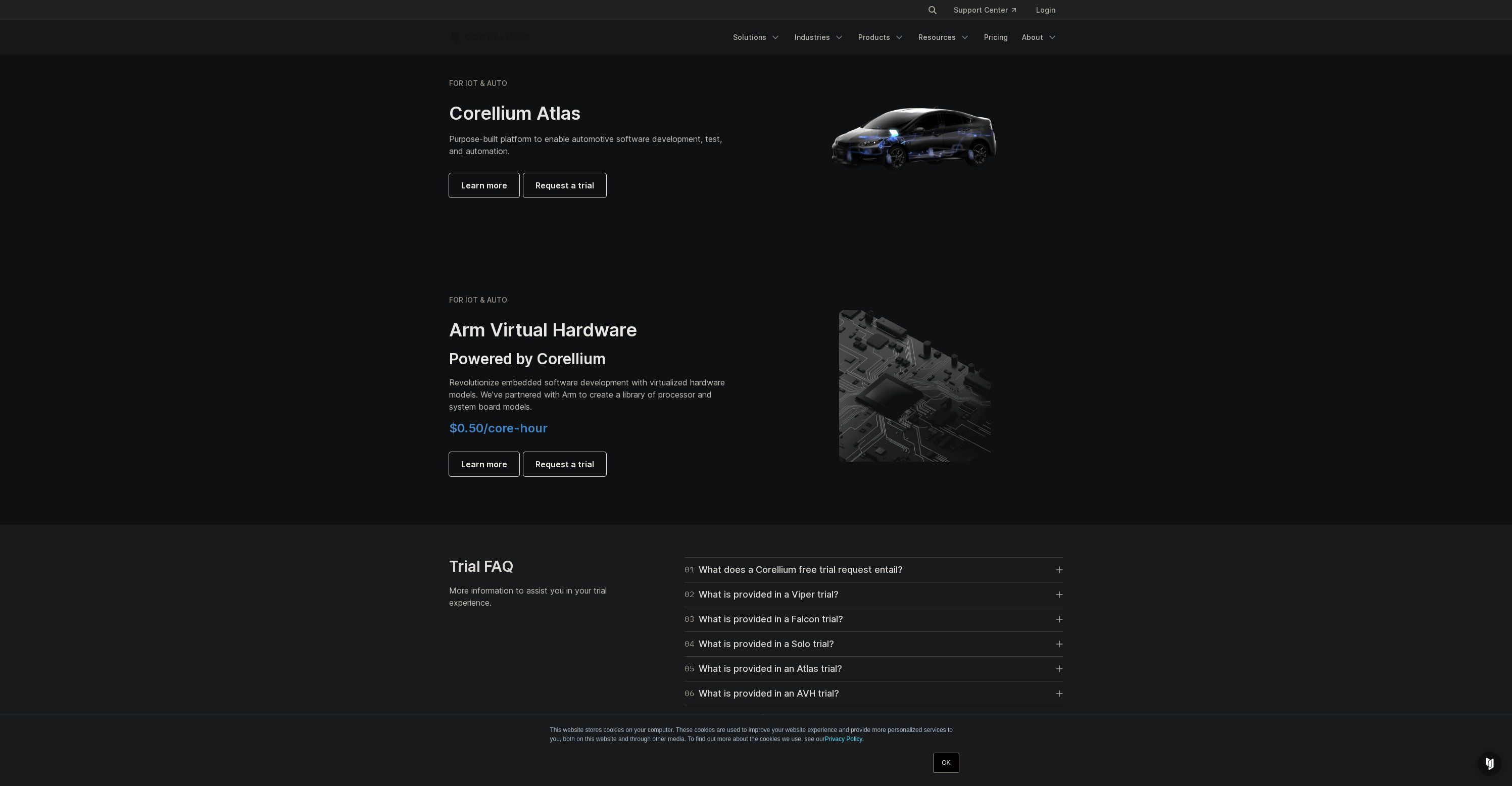
click at [624, 387] on p "Revolutionize embedded software development with virtualized hardware models. W…" at bounding box center [590, 394] width 283 height 36
click at [517, 387] on p "Revolutionize embedded software development with virtualized hardware models. W…" at bounding box center [590, 394] width 283 height 36
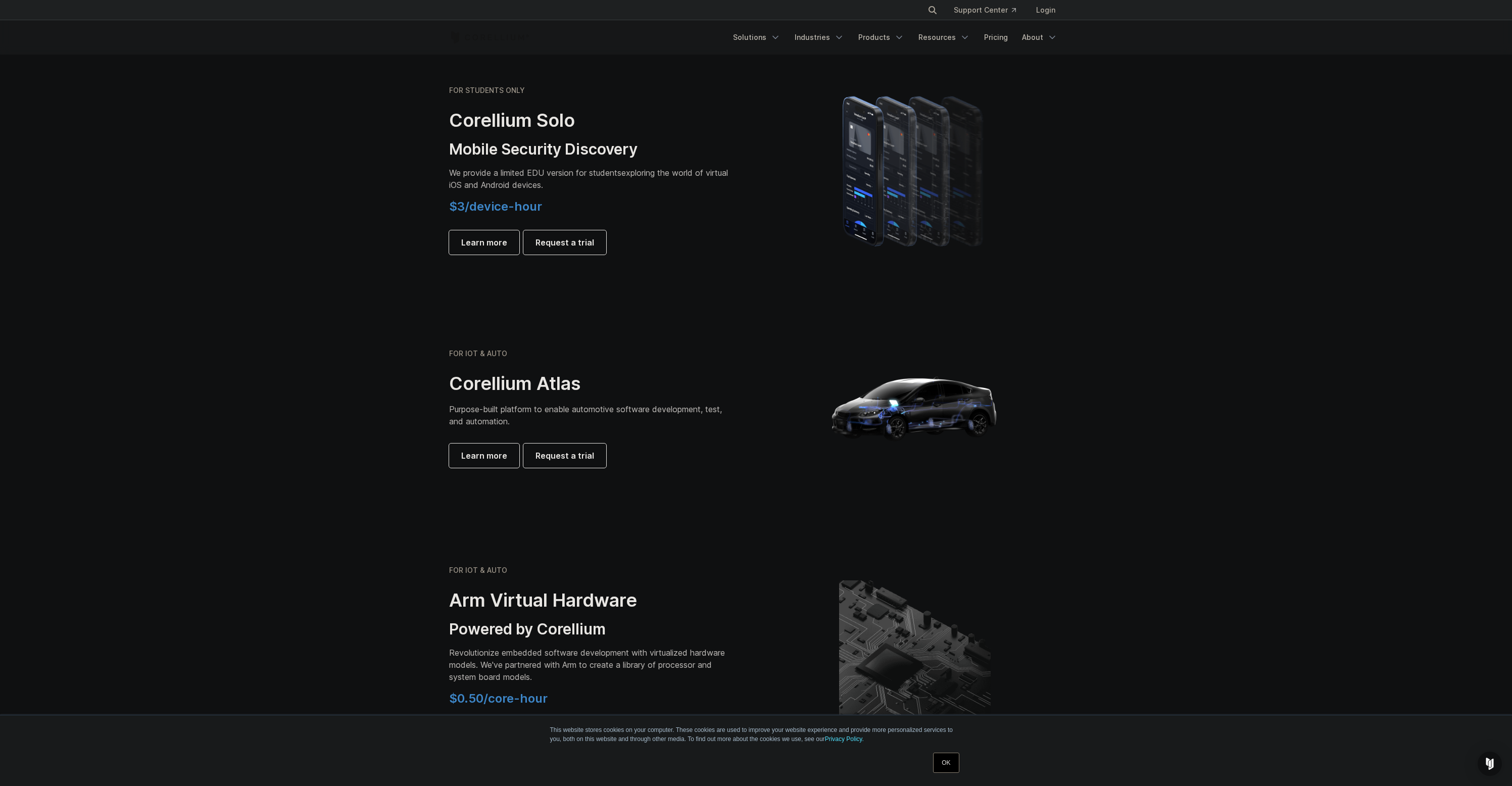
scroll to position [598, 0]
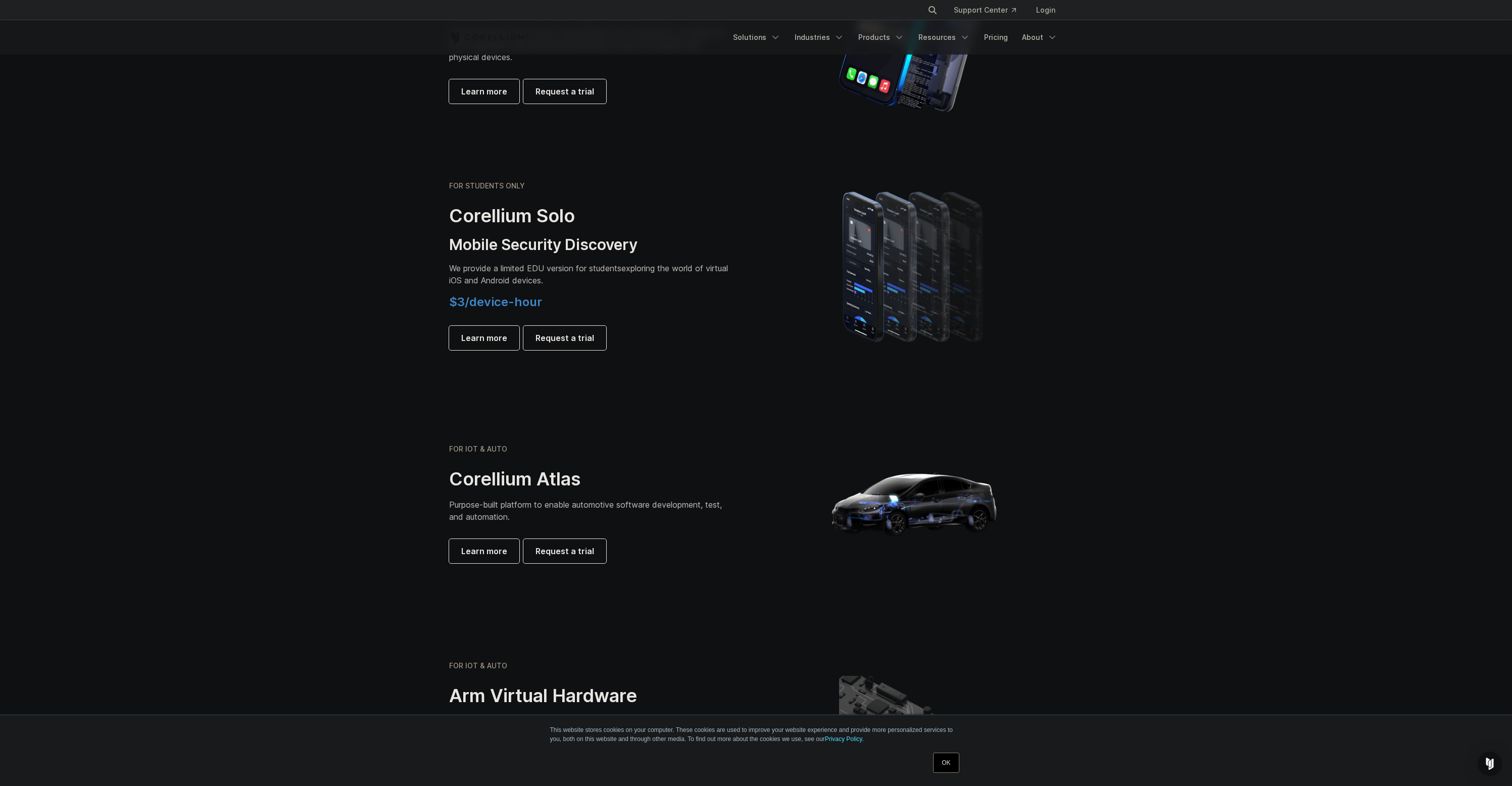
click at [525, 240] on h3 "Mobile Security Discovery" at bounding box center [590, 245] width 283 height 20
click at [526, 265] on span "We provide a limited EDU version for students" at bounding box center [535, 268] width 173 height 10
drag, startPoint x: 526, startPoint y: 265, endPoint x: 556, endPoint y: 268, distance: 30.1
click at [526, 265] on span "We provide a limited EDU version for students" at bounding box center [535, 268] width 173 height 10
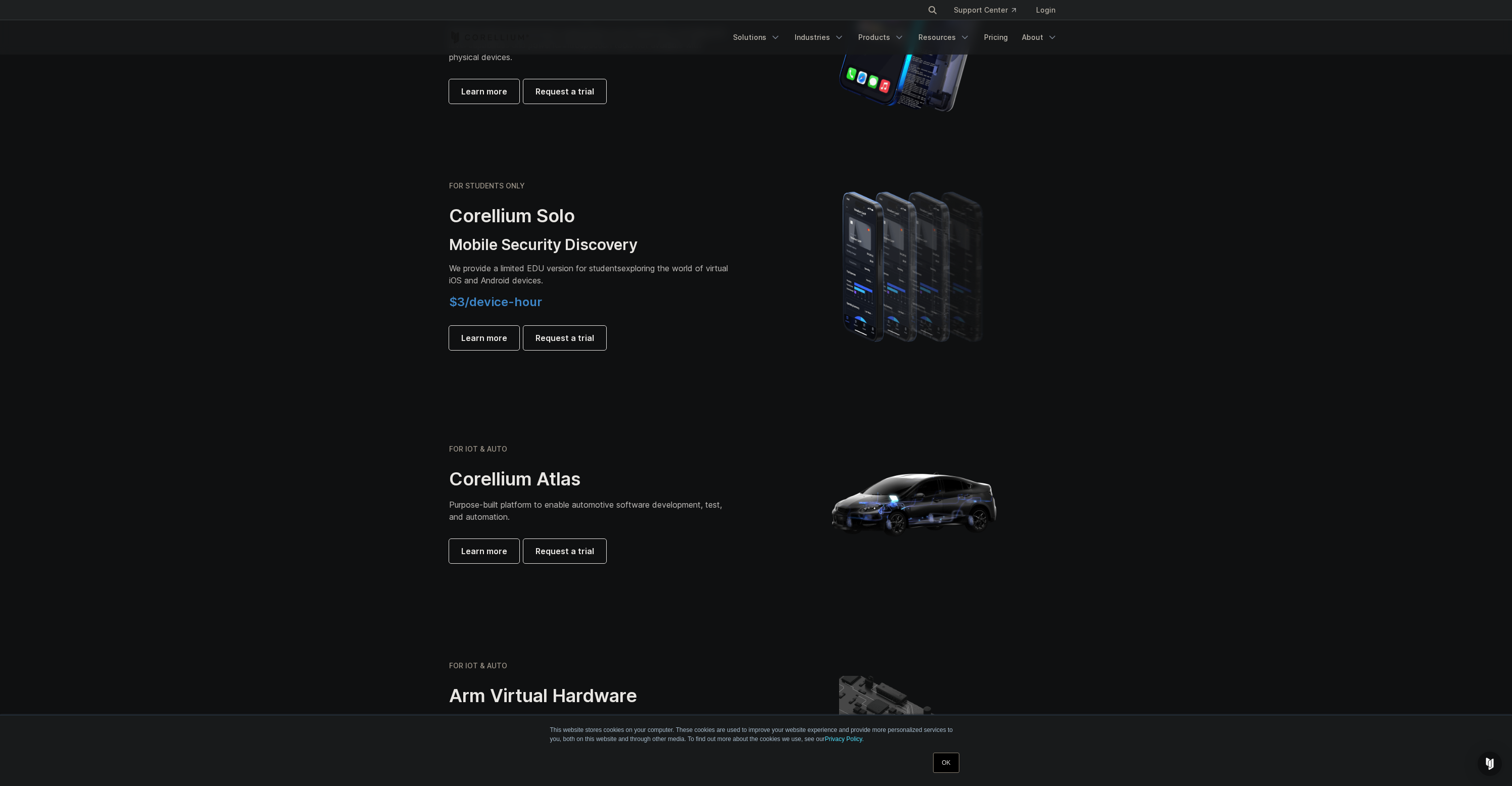
click at [562, 269] on span "We provide a limited EDU version for students" at bounding box center [535, 268] width 173 height 10
drag, startPoint x: 562, startPoint y: 269, endPoint x: 519, endPoint y: 266, distance: 43.1
click at [519, 266] on span "We provide a limited EDU version for students" at bounding box center [535, 268] width 173 height 10
click at [516, 267] on span "We provide a limited EDU version for students" at bounding box center [535, 268] width 173 height 10
click at [462, 267] on span "We provide a limited EDU version for students" at bounding box center [535, 268] width 173 height 10
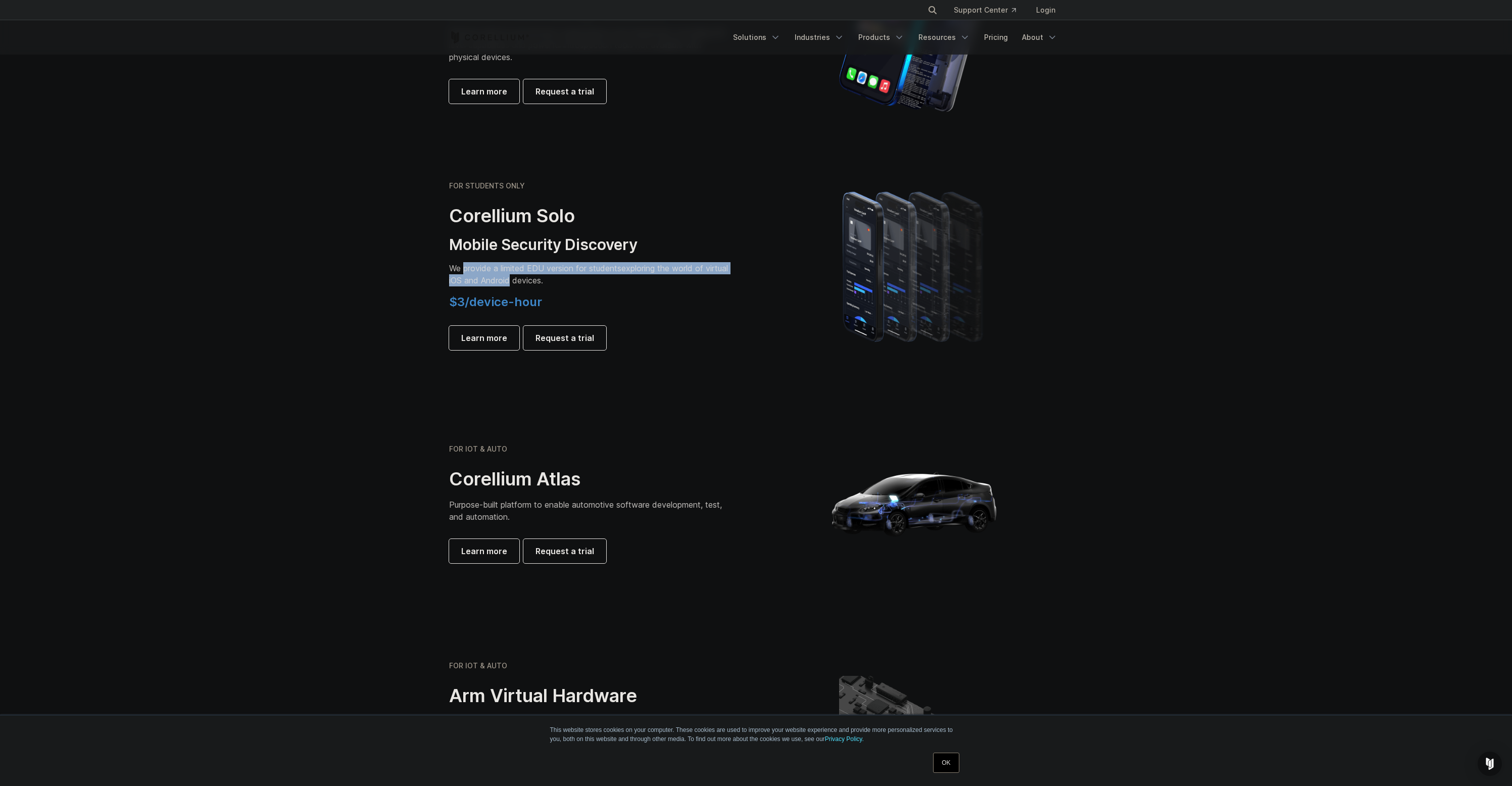
drag, startPoint x: 462, startPoint y: 267, endPoint x: 511, endPoint y: 280, distance: 50.7
click at [511, 280] on p "We provide a limited EDU version for students exploring the world of virtual iO…" at bounding box center [590, 274] width 283 height 24
click at [652, 281] on p "We provide a limited EDU version for students exploring the world of virtual iO…" at bounding box center [590, 274] width 283 height 24
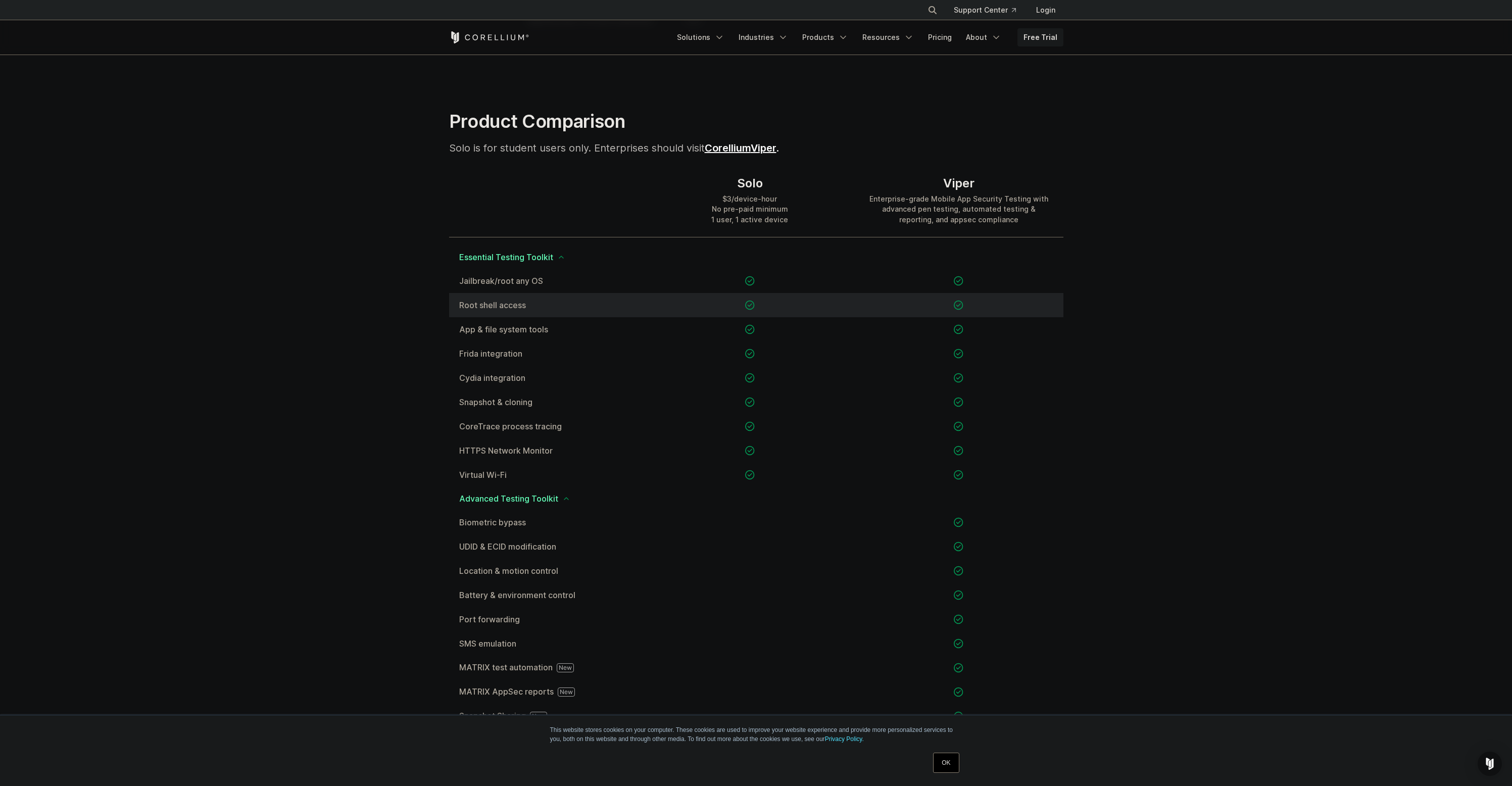
scroll to position [664, 0]
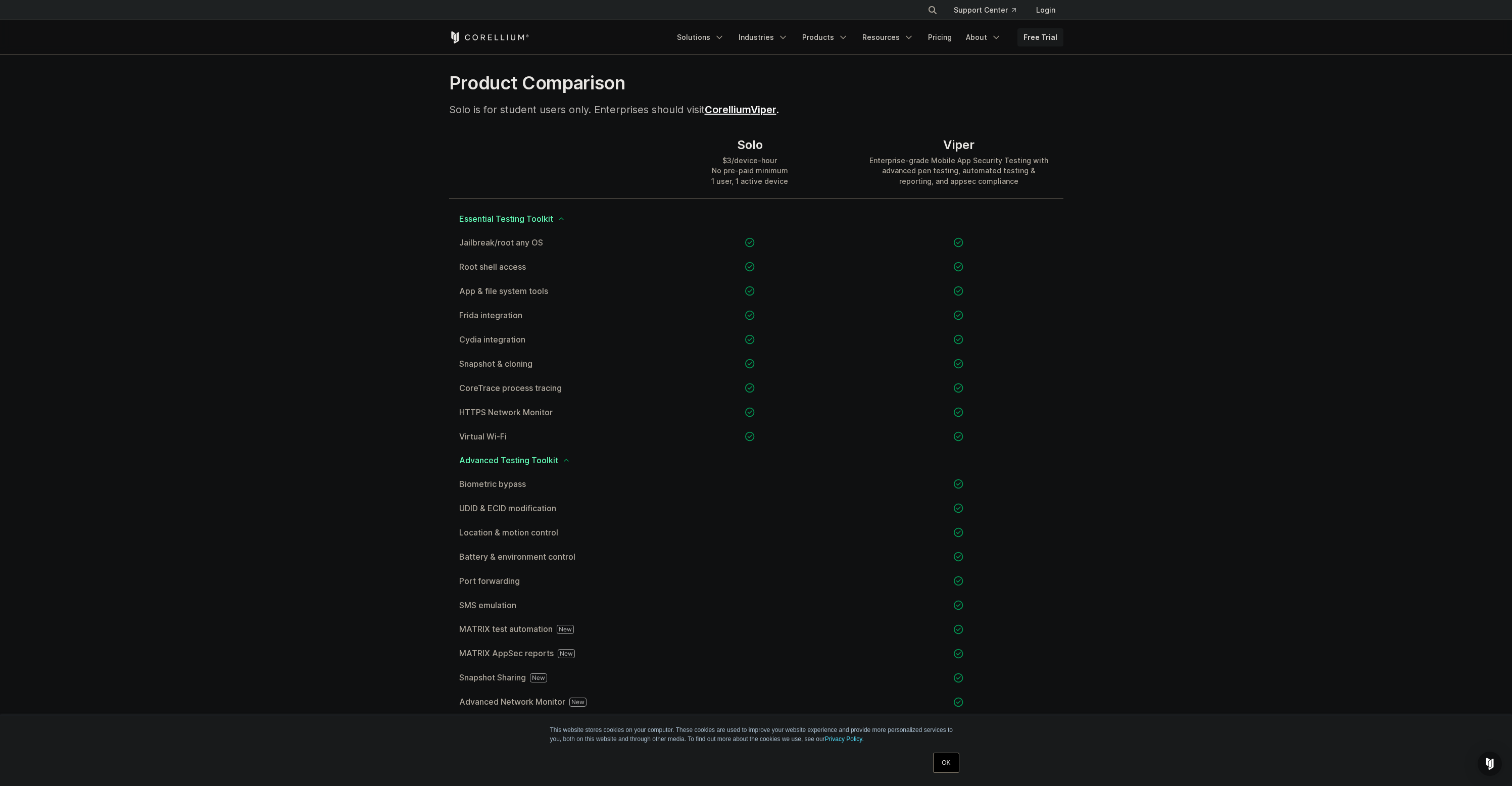
click at [962, 146] on div "Viper" at bounding box center [959, 145] width 188 height 15
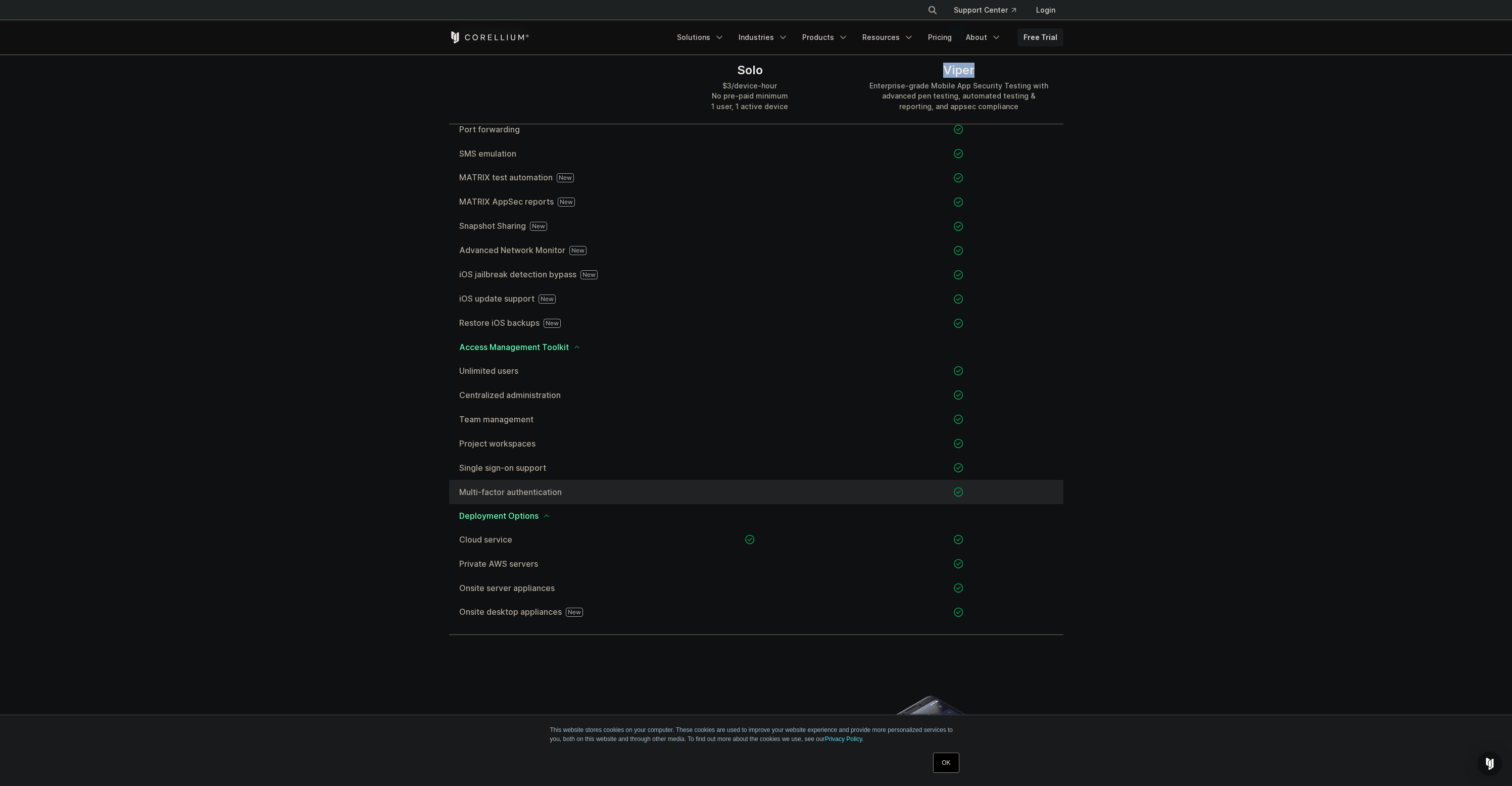
scroll to position [1153, 0]
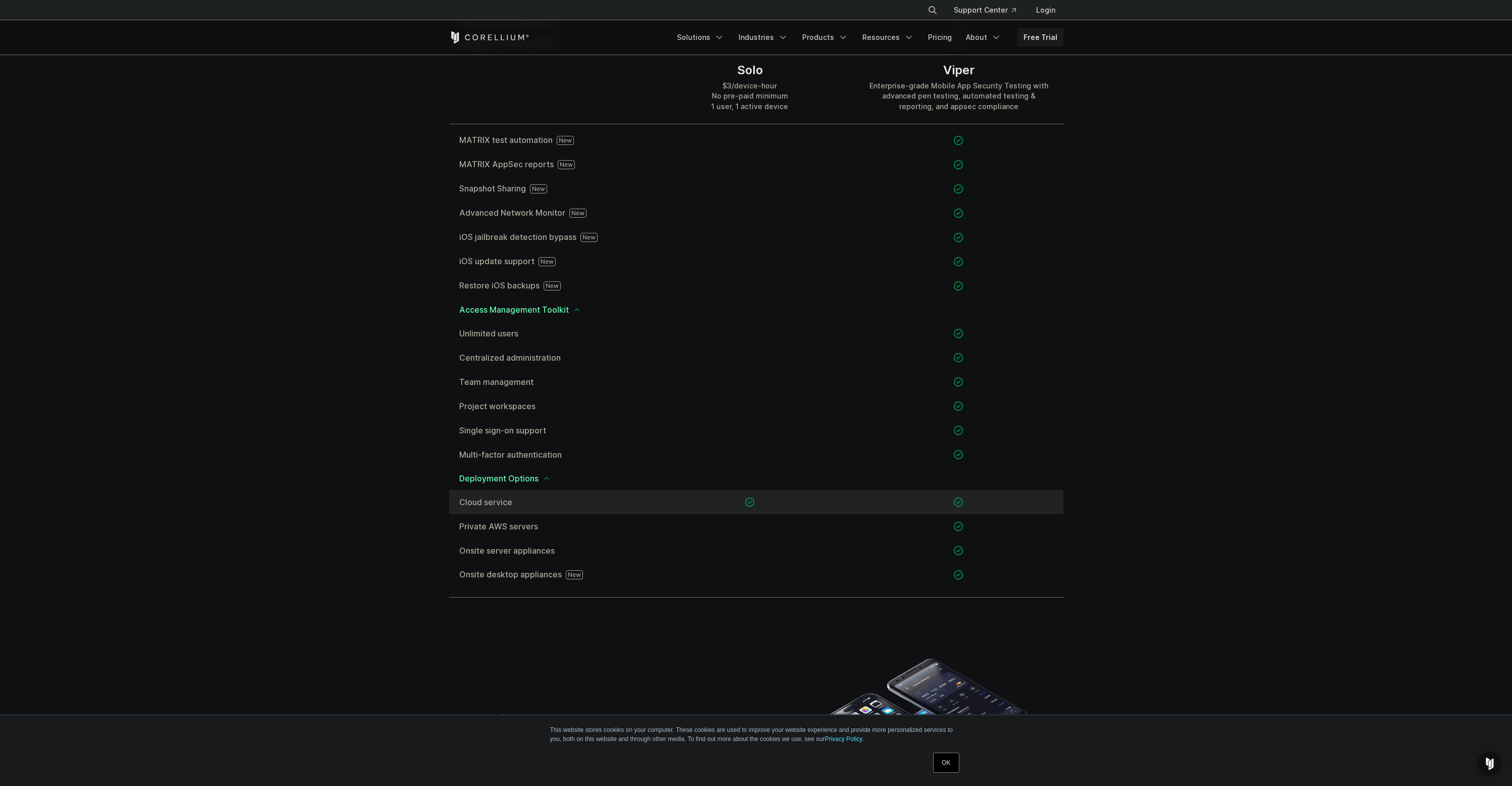
click at [787, 506] on div at bounding box center [750, 502] width 209 height 24
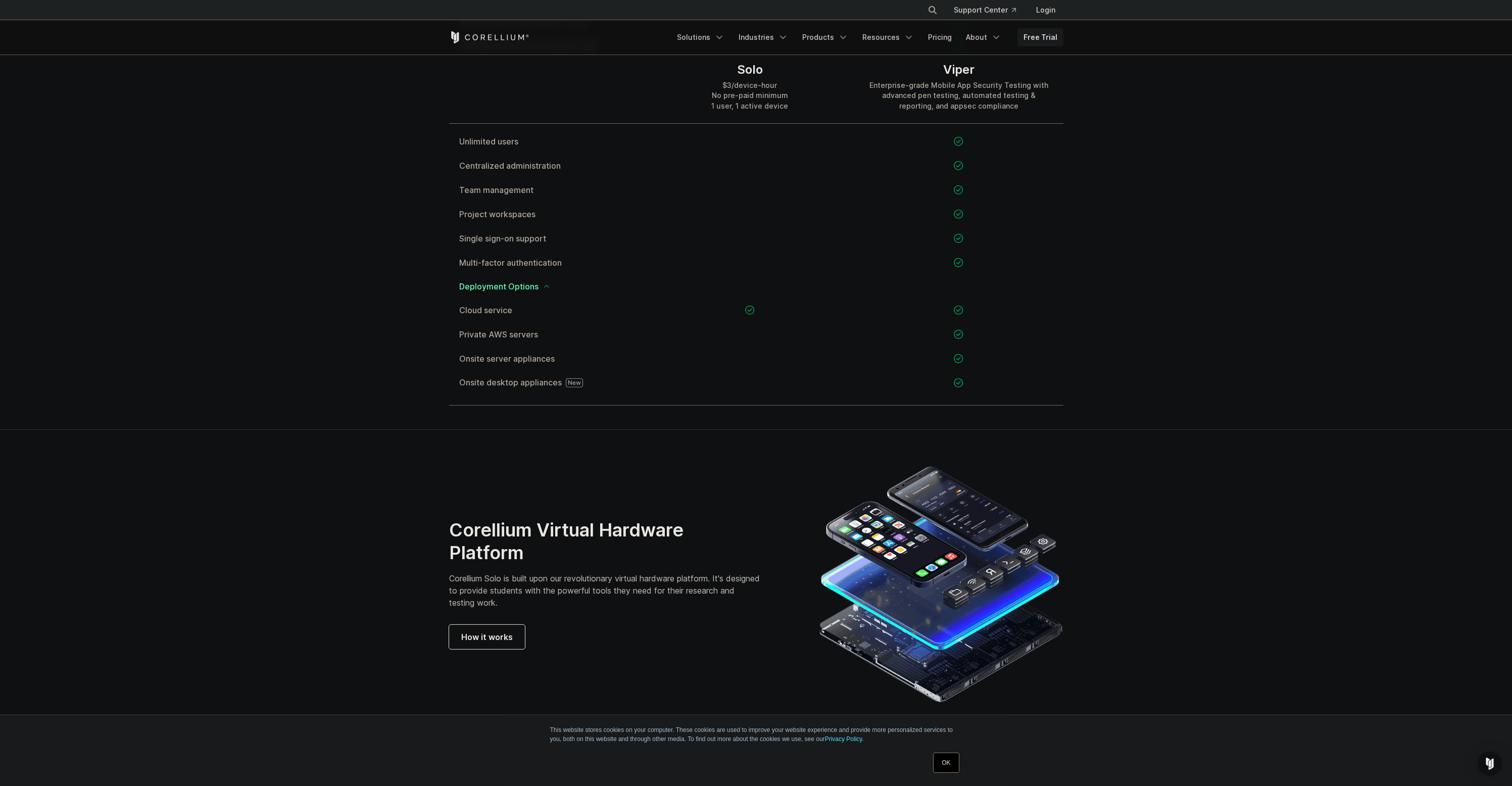
scroll to position [1306, 0]
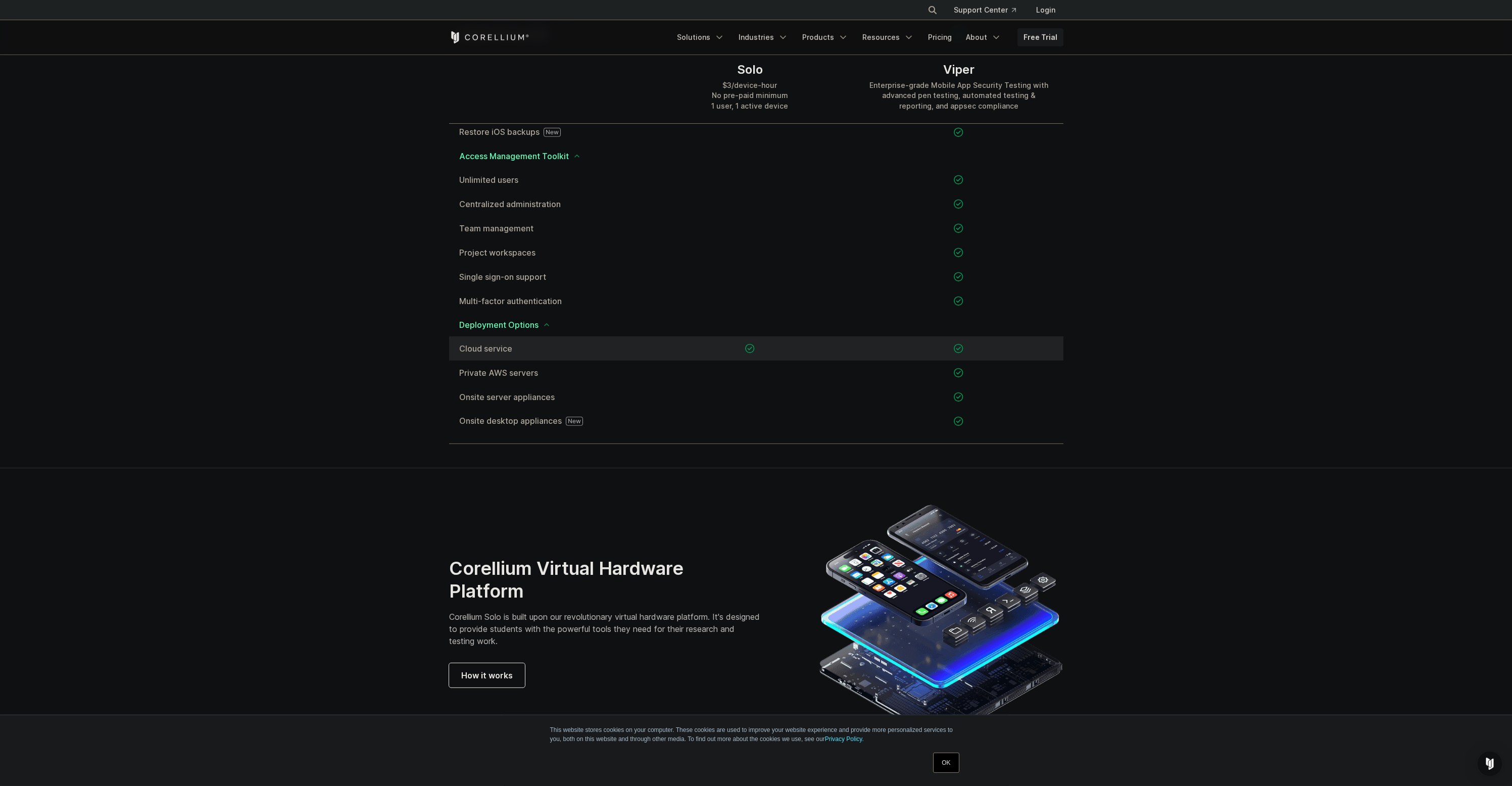
click at [963, 351] on icon at bounding box center [959, 348] width 10 height 10
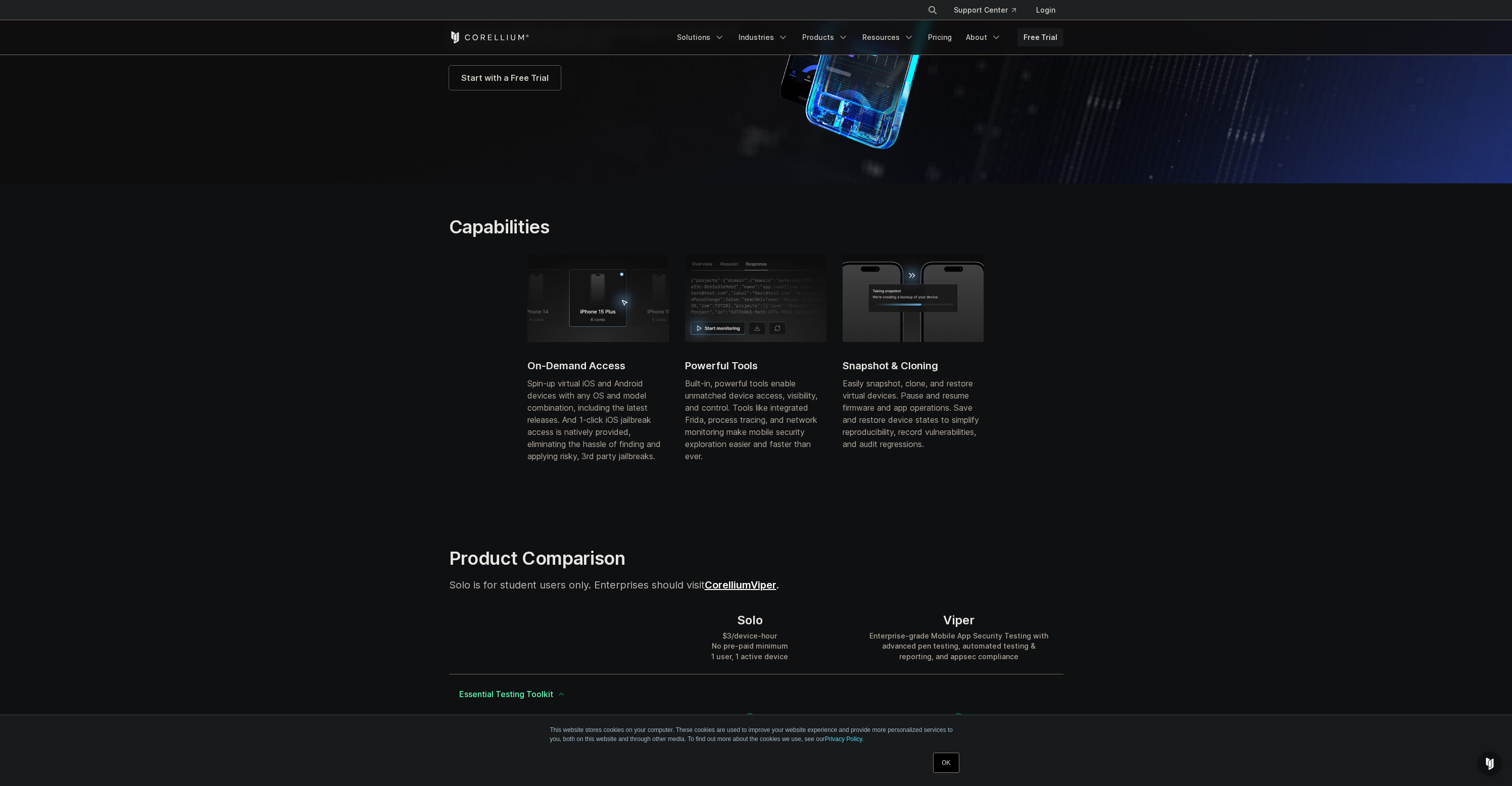
scroll to position [0, 0]
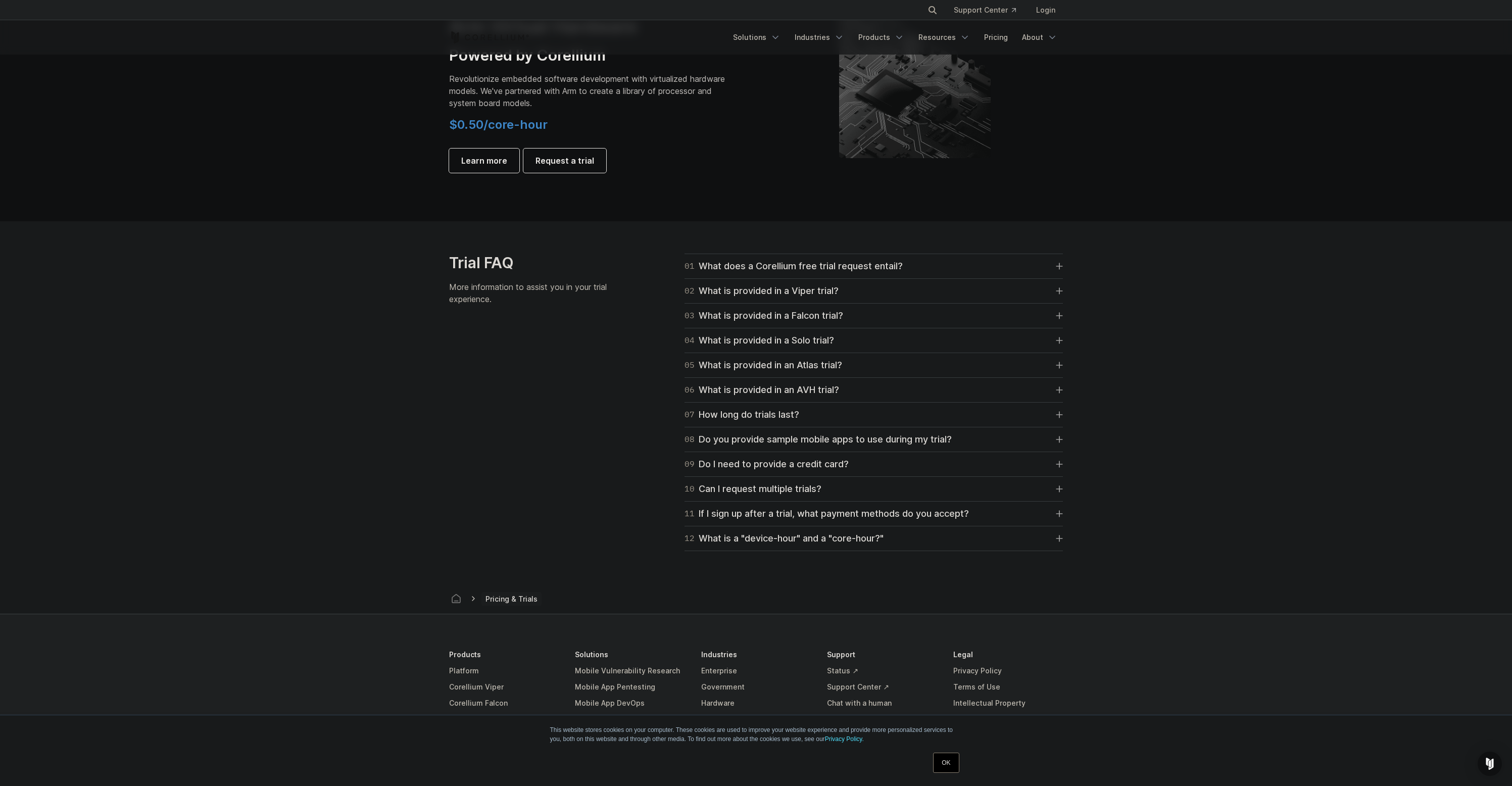
scroll to position [1265, 0]
click at [790, 471] on div "09 Do I need to provide a credit card?" at bounding box center [767, 466] width 164 height 14
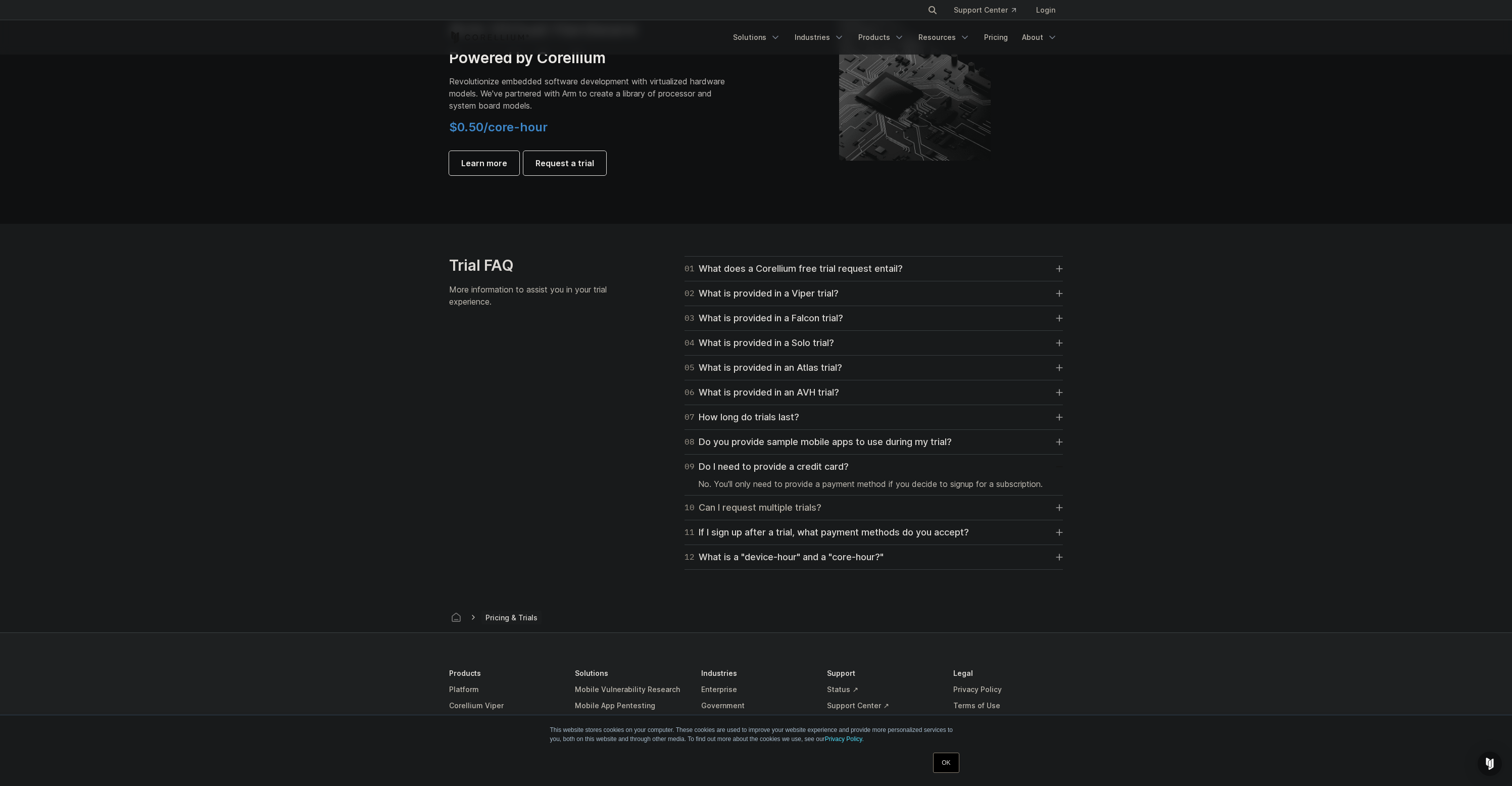
click at [820, 507] on div "10 Can I request multiple trials?" at bounding box center [753, 507] width 137 height 14
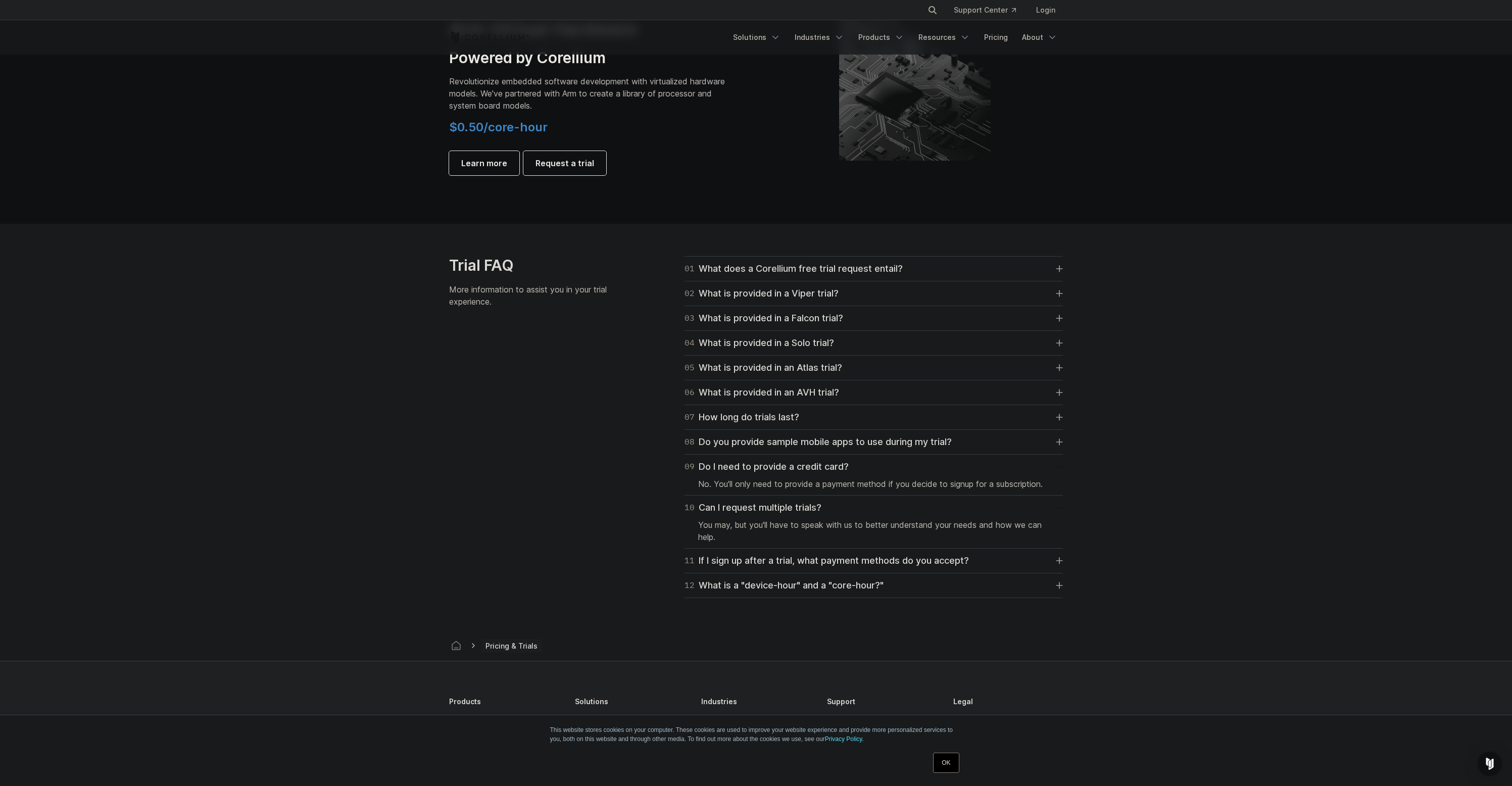
click at [841, 594] on div "12 What is a "device-hour" and a "core-hour?" A device-hour signifies virtual a…" at bounding box center [874, 586] width 378 height 25
click at [850, 588] on div "12 What is a "device-hour" and a "core-hour?"" at bounding box center [784, 586] width 199 height 14
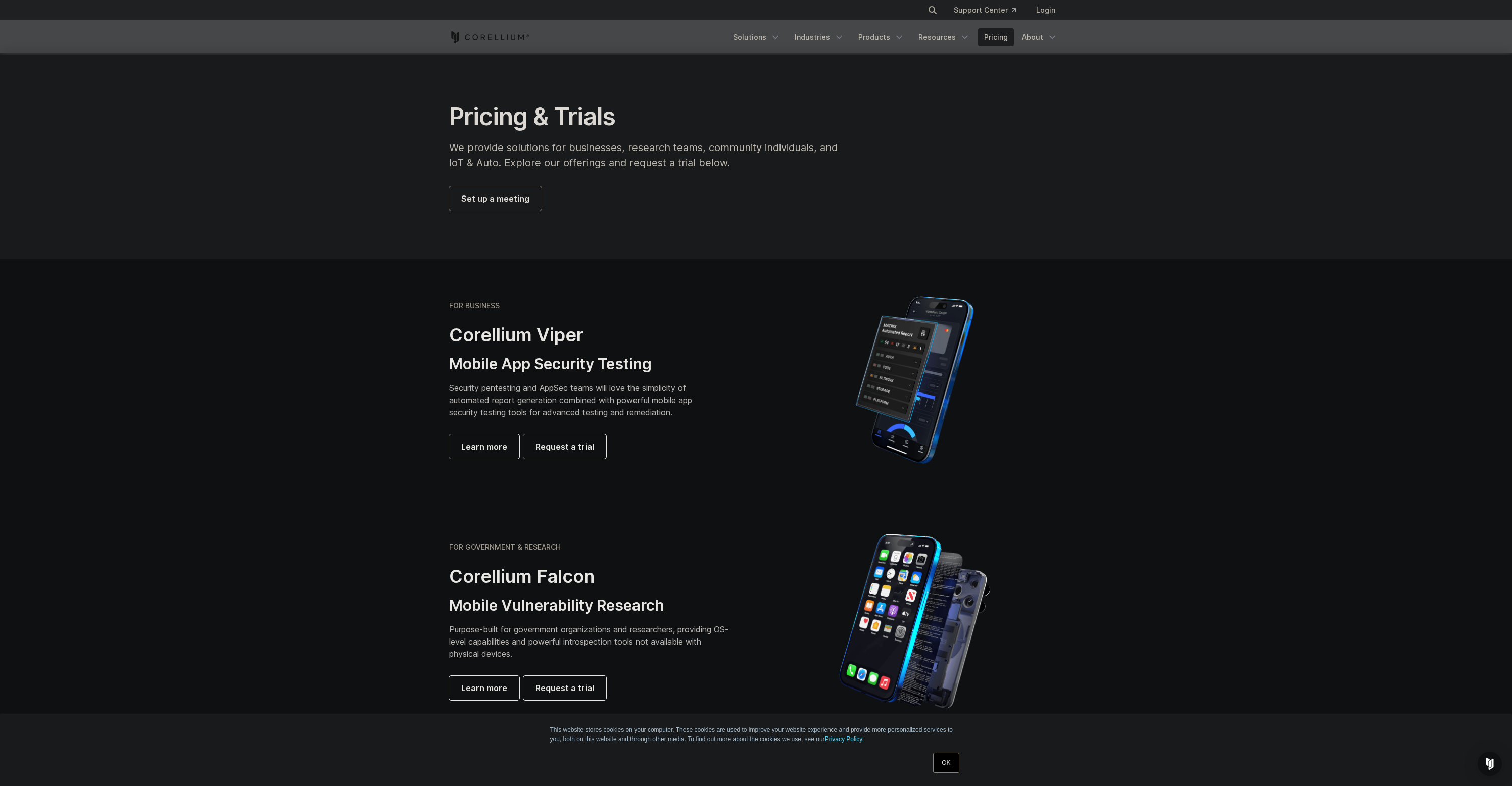
scroll to position [1, 0]
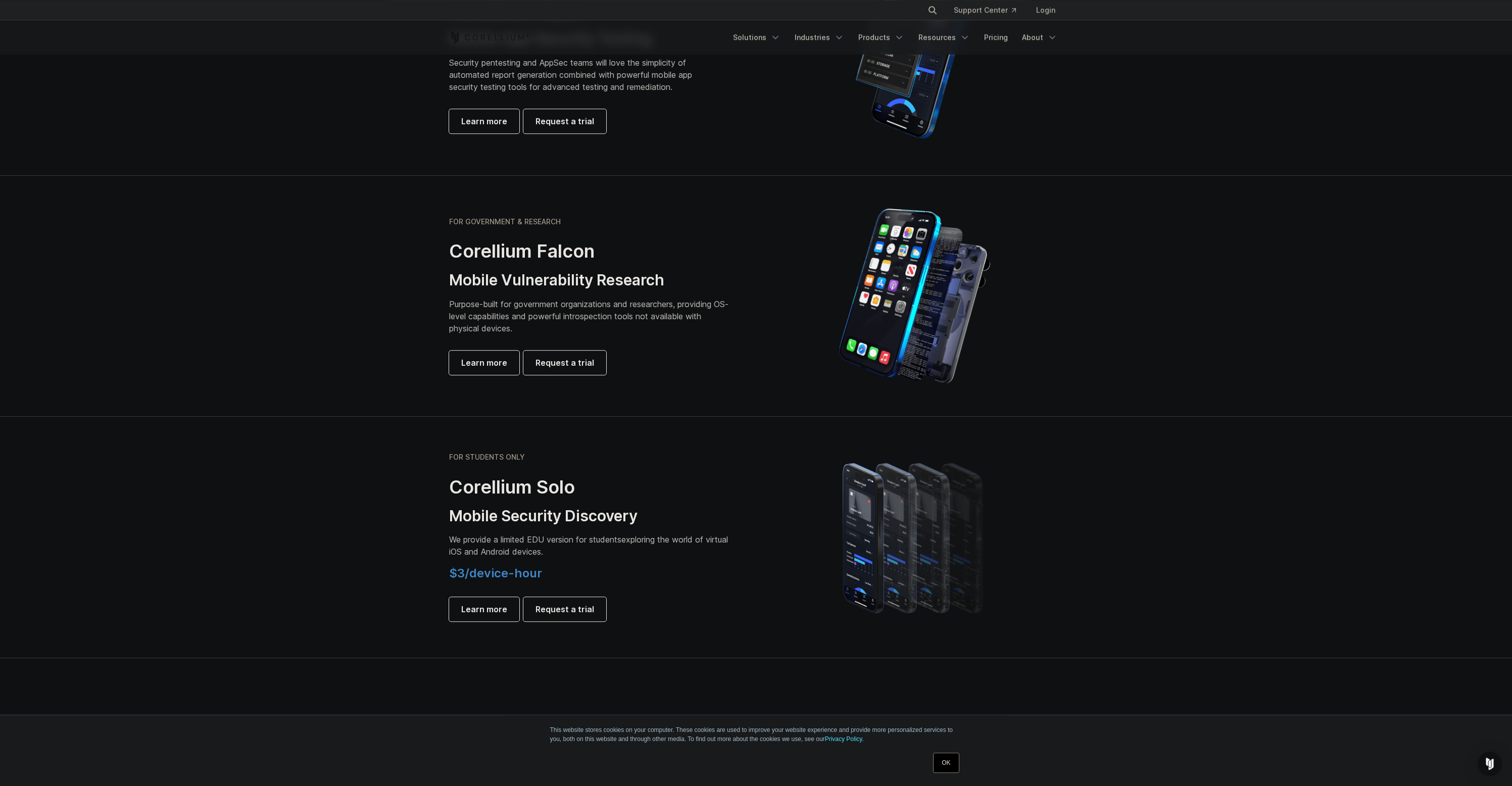
scroll to position [108, 0]
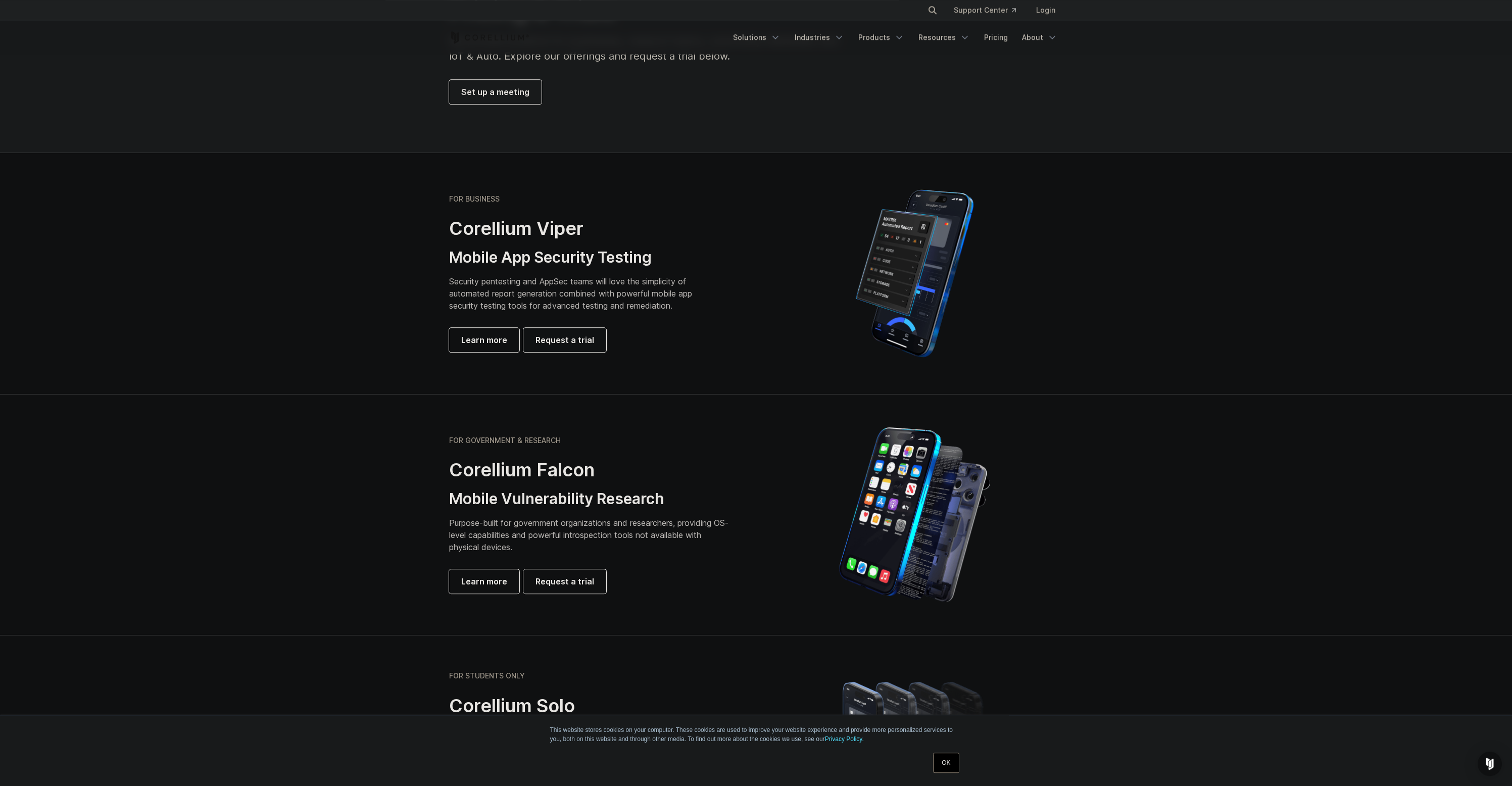
drag, startPoint x: 519, startPoint y: 269, endPoint x: 553, endPoint y: 345, distance: 83.3
click at [518, 269] on div "FOR BUSINESS Corellium Viper Mobile App Security Testing Security pentesting an…" at bounding box center [590, 273] width 283 height 158
click at [471, 340] on span "Learn more" at bounding box center [483, 340] width 46 height 12
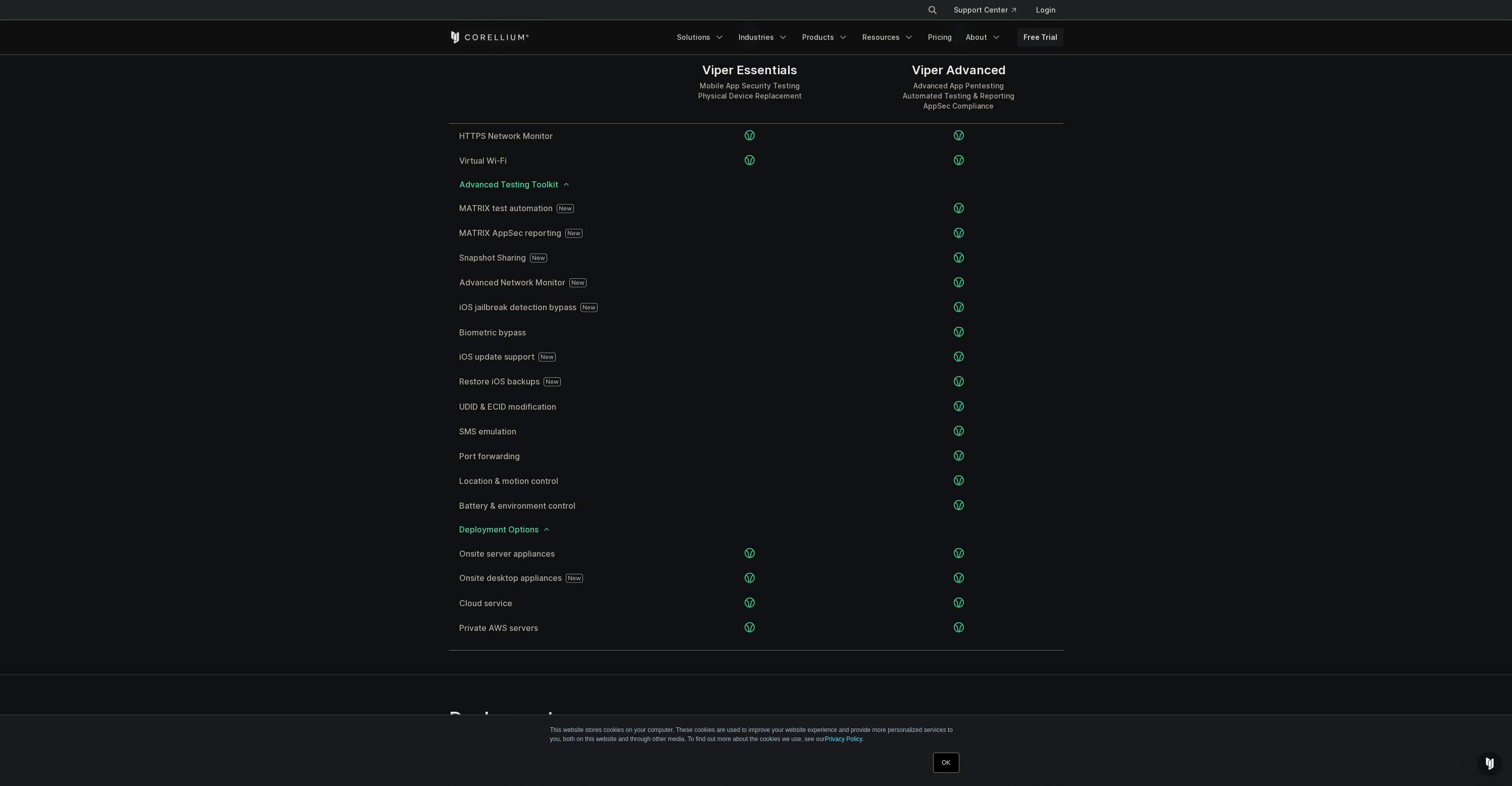
scroll to position [1512, 0]
